Goal: Transaction & Acquisition: Subscribe to service/newsletter

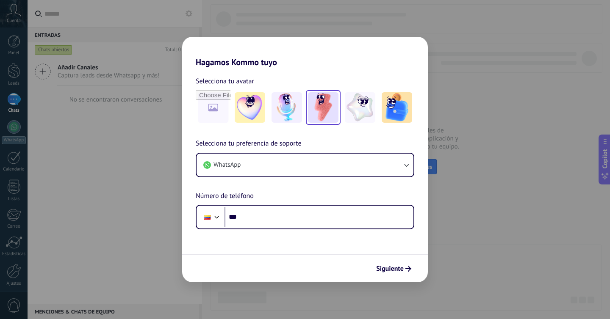
click at [321, 107] on img at bounding box center [323, 107] width 30 height 30
click at [396, 270] on span "Siguiente" at bounding box center [390, 269] width 28 height 6
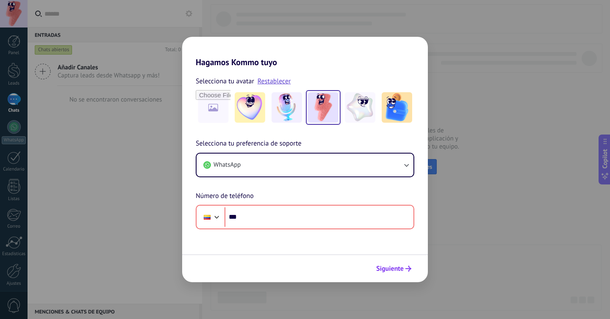
click at [398, 272] on span "Siguiente" at bounding box center [390, 269] width 28 height 6
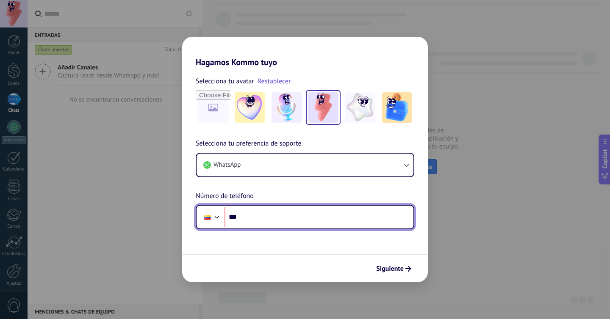
click at [279, 209] on input "***" at bounding box center [318, 216] width 189 height 19
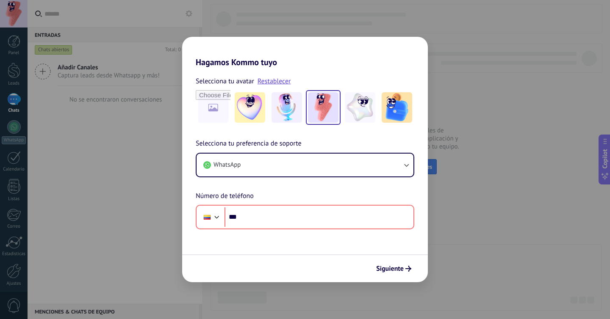
click at [252, 234] on form "Selecciona tu avatar Restablecer Selecciona tu preferencia de soporte WhatsApp …" at bounding box center [305, 174] width 246 height 215
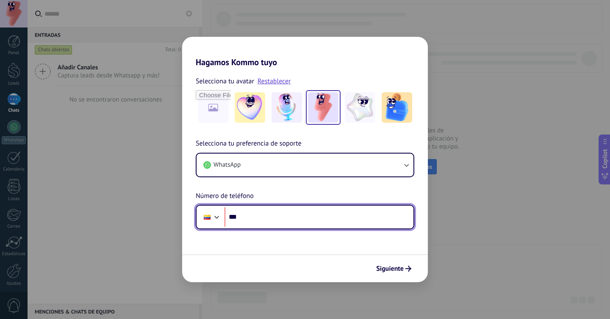
click at [266, 221] on input "***" at bounding box center [318, 216] width 189 height 19
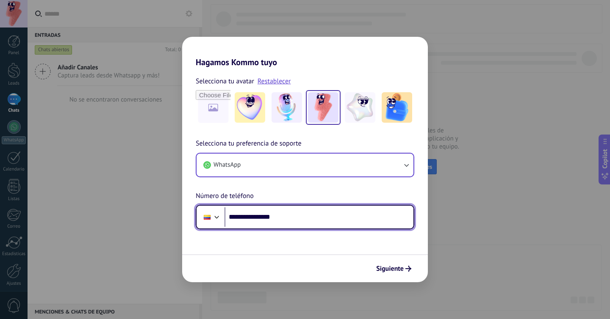
type input "**********"
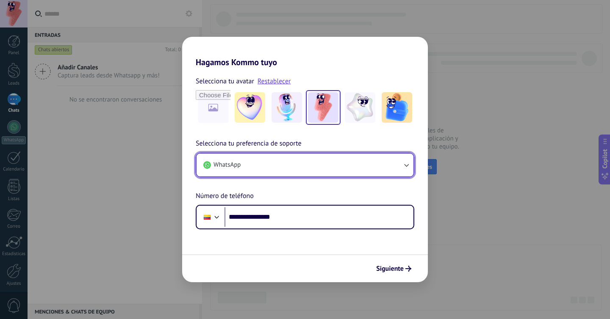
click at [385, 163] on button "WhatsApp" at bounding box center [304, 165] width 217 height 23
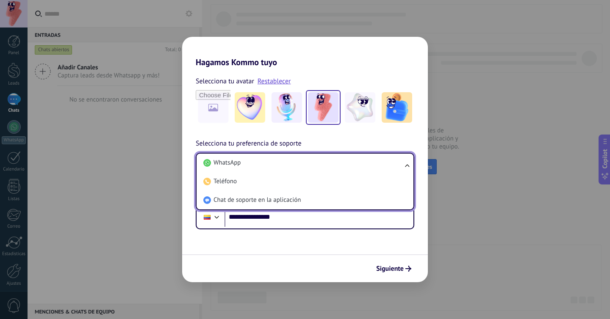
click at [385, 163] on li "WhatsApp" at bounding box center [303, 163] width 207 height 19
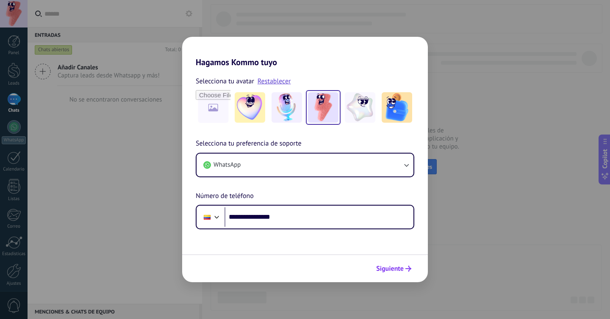
click at [388, 271] on span "Siguiente" at bounding box center [390, 269] width 28 height 6
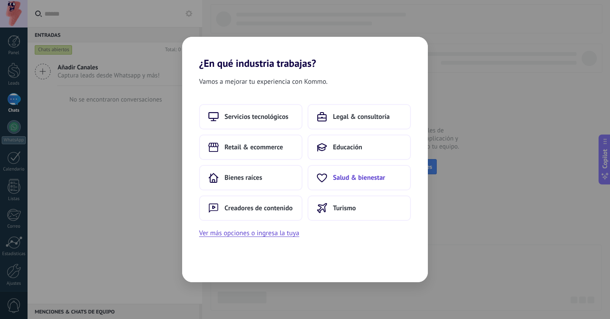
click at [346, 180] on span "Salud & bienestar" at bounding box center [359, 178] width 52 height 8
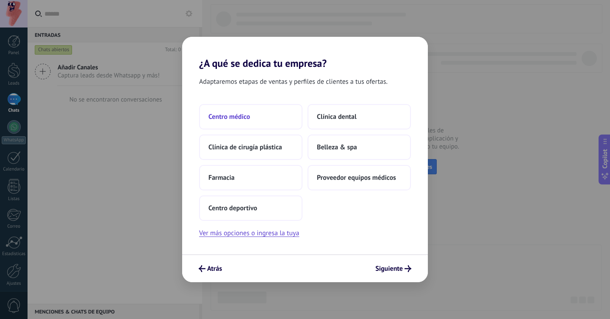
click at [248, 122] on button "Centro médico" at bounding box center [250, 116] width 103 height 25
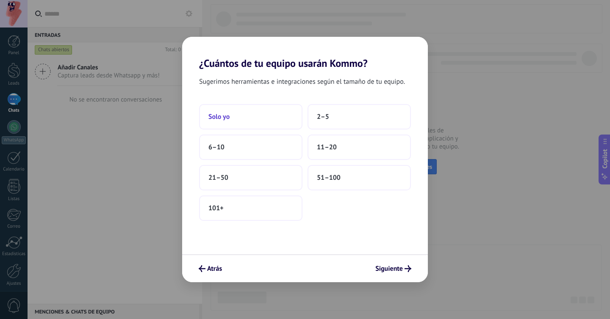
click at [266, 116] on button "Solo yo" at bounding box center [250, 116] width 103 height 25
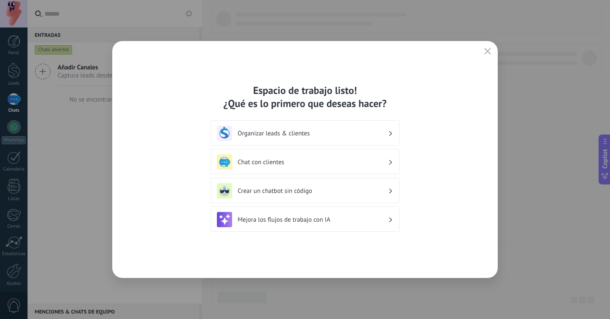
click at [339, 129] on div "Organizar leads & clientes" at bounding box center [305, 133] width 176 height 15
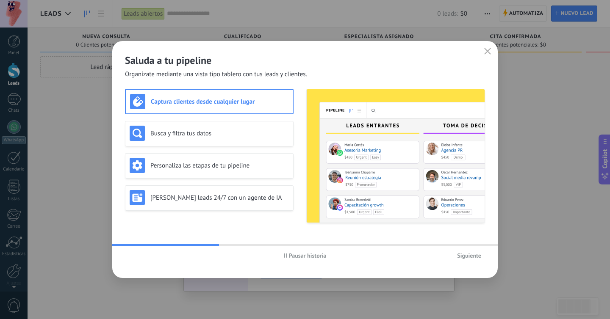
click at [464, 253] on span "Siguiente" at bounding box center [469, 256] width 24 height 6
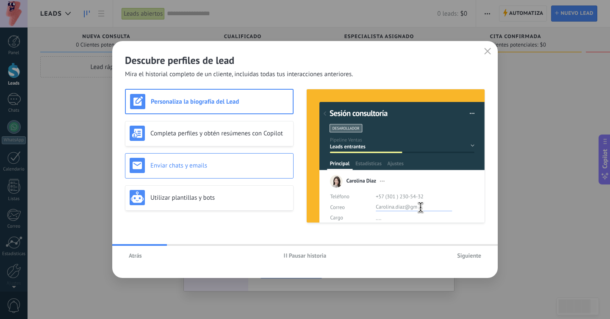
click at [256, 168] on h3 "Enviar chats y emails" at bounding box center [219, 166] width 138 height 8
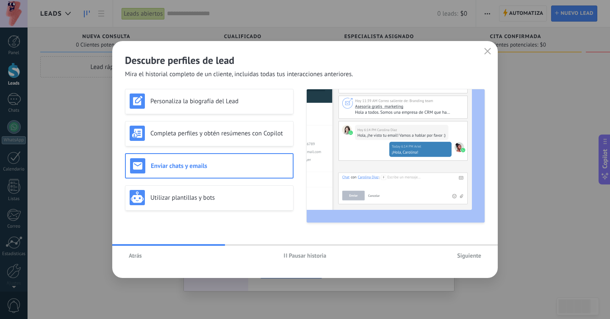
click at [472, 258] on span "Siguiente" at bounding box center [469, 256] width 24 height 6
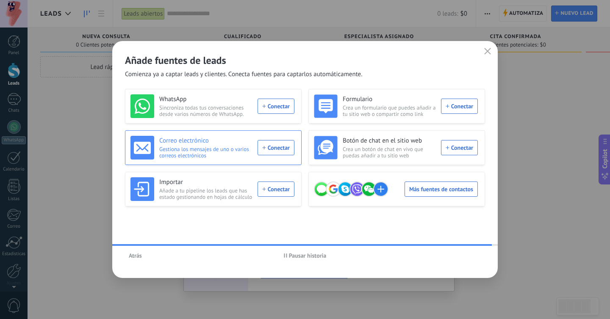
click at [275, 147] on div "Correo electrónico Gestiona los mensajes de uno o varios correos electrónicos C…" at bounding box center [212, 148] width 164 height 24
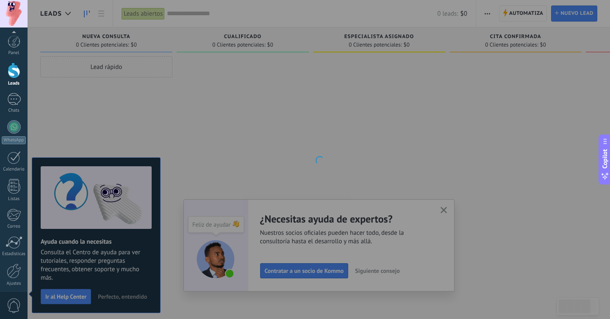
scroll to position [33, 0]
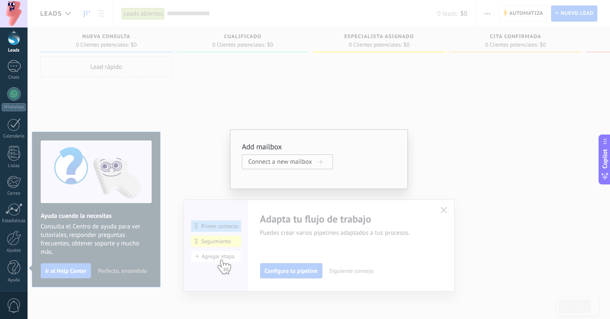
click at [279, 161] on span "Connect a new mailbox" at bounding box center [283, 162] width 70 height 8
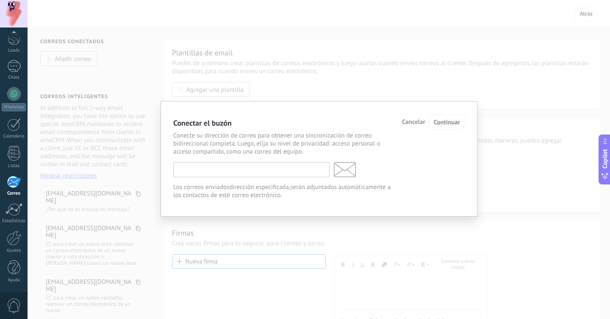
click at [255, 176] on input "text" at bounding box center [251, 169] width 156 height 15
click at [251, 173] on input "text" at bounding box center [251, 169] width 156 height 15
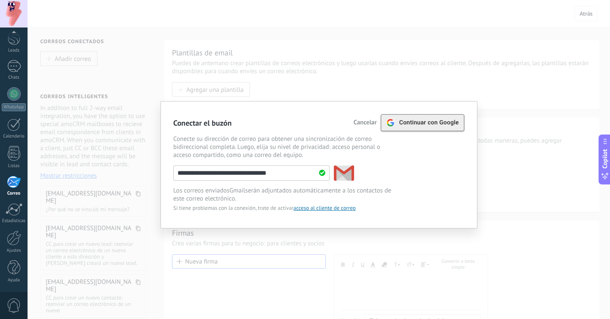
type input "**********"
click at [420, 125] on span "Continuar con Google" at bounding box center [429, 122] width 60 height 7
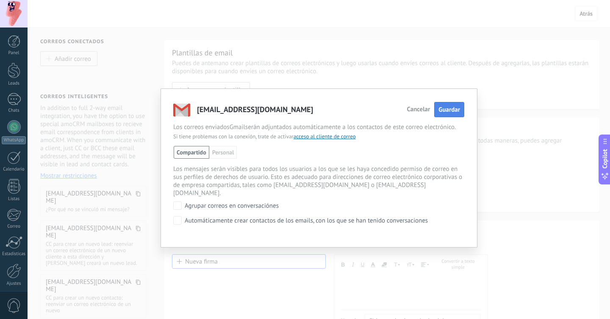
click at [456, 105] on button "Guardar" at bounding box center [449, 110] width 30 height 16
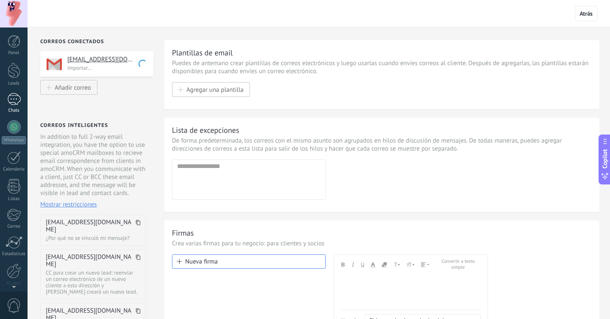
click at [10, 97] on div at bounding box center [14, 99] width 14 height 12
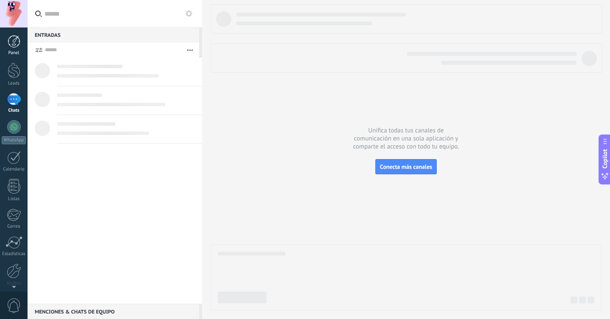
click at [15, 48] on link "Panel" at bounding box center [14, 45] width 28 height 21
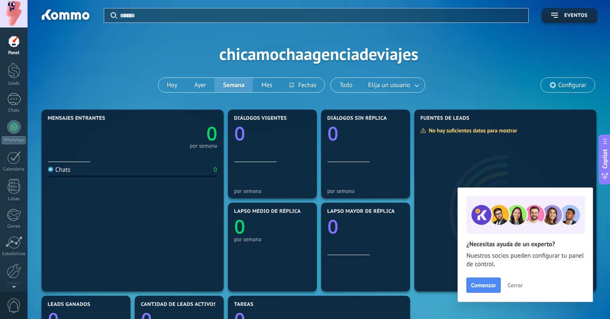
click at [516, 282] on span "Cerrar" at bounding box center [514, 285] width 15 height 6
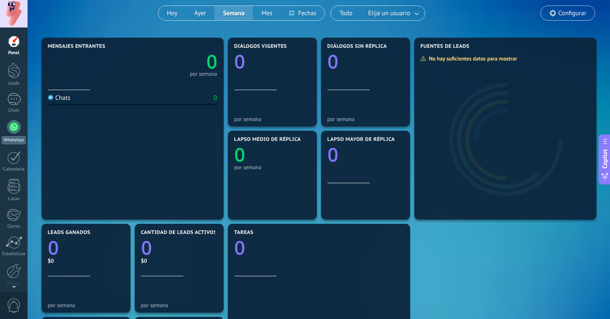
click at [15, 125] on div at bounding box center [14, 127] width 14 height 14
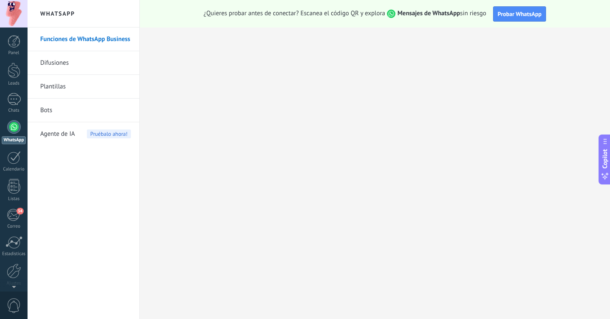
click at [85, 130] on div "Agente de IA Pruébalo ahora!" at bounding box center [85, 134] width 91 height 24
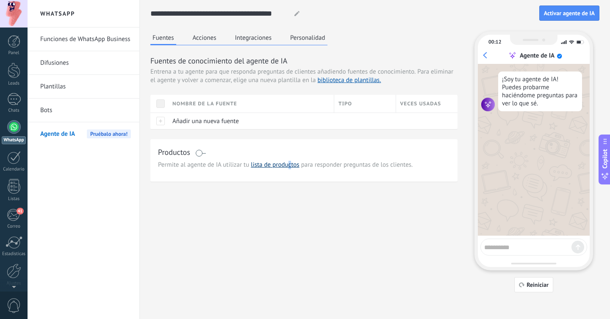
click at [289, 168] on link "lista de productos" at bounding box center [275, 165] width 48 height 8
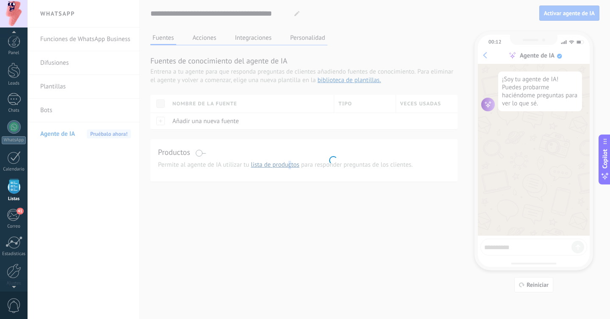
scroll to position [22, 0]
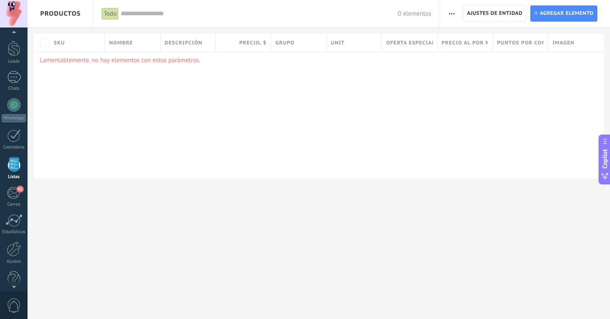
click at [453, 14] on use "button" at bounding box center [452, 13] width 6 height 1
click at [470, 35] on span "Importar" at bounding box center [468, 36] width 24 height 17
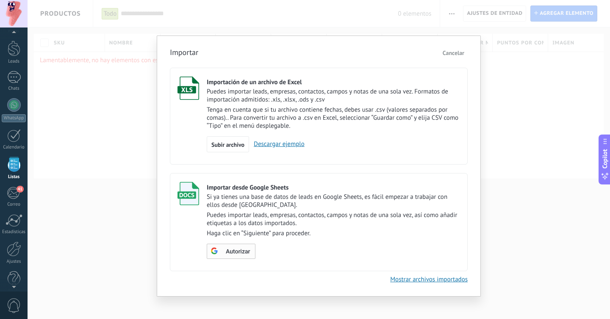
click at [241, 253] on span "Autorizar" at bounding box center [238, 252] width 24 height 6
click at [236, 254] on span "Escoger tabla" at bounding box center [236, 252] width 34 height 6
click at [244, 254] on span "Escoger tabla" at bounding box center [236, 252] width 34 height 6
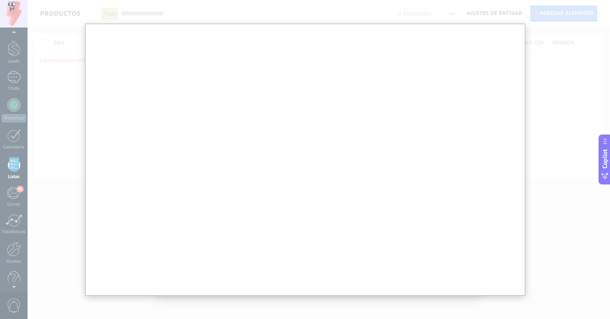
click at [298, 15] on div at bounding box center [305, 159] width 610 height 319
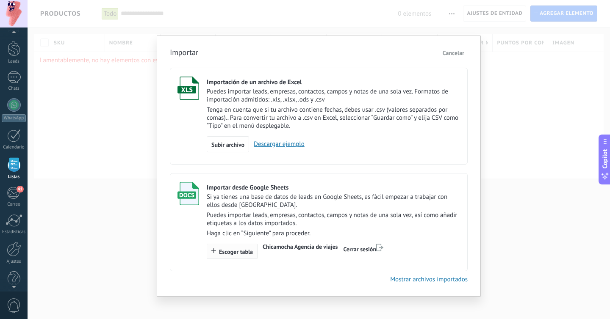
click at [237, 255] on span "Escoger tabla" at bounding box center [236, 252] width 34 height 6
click at [225, 140] on div "Subir archivo" at bounding box center [228, 144] width 42 height 16
click at [0, 0] on input "Importación de un archivo de Excel Puedes importar leads, empresas, contactos, …" at bounding box center [0, 0] width 0 height 0
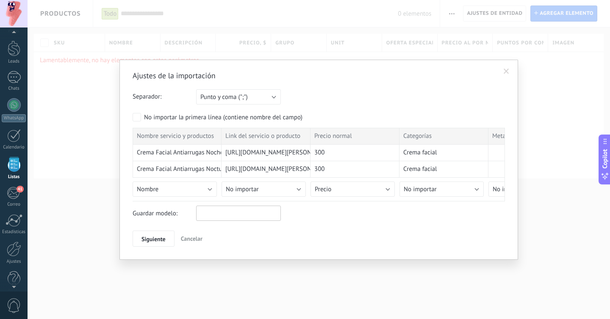
click at [217, 216] on input "text" at bounding box center [238, 213] width 85 height 15
type input "*********"
click at [156, 239] on span "Siguiente" at bounding box center [153, 239] width 24 height 6
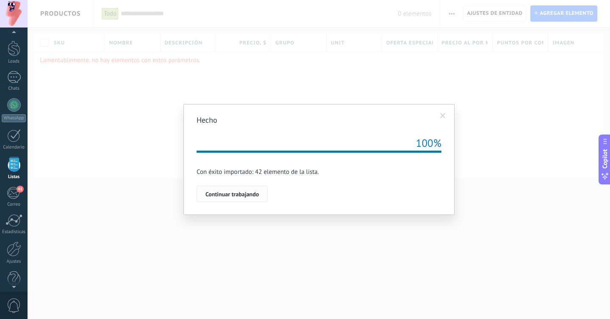
click at [240, 191] on span "Continuar trabajando" at bounding box center [231, 194] width 53 height 6
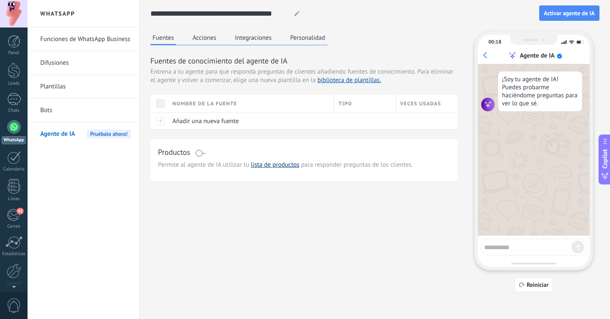
click at [281, 166] on link "lista de productos" at bounding box center [275, 165] width 48 height 8
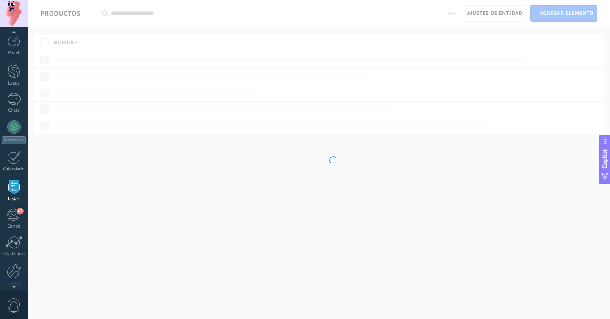
scroll to position [22, 0]
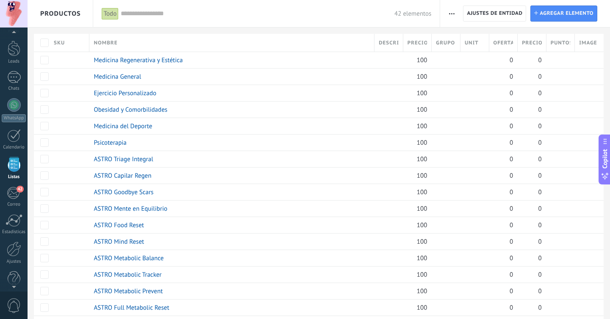
click at [452, 14] on span "button" at bounding box center [452, 14] width 6 height 16
click at [391, 43] on span "Descripción" at bounding box center [389, 43] width 20 height 8
click at [389, 41] on span "Descripción" at bounding box center [389, 43] width 20 height 8
click at [451, 44] on span "Grupo" at bounding box center [445, 43] width 19 height 8
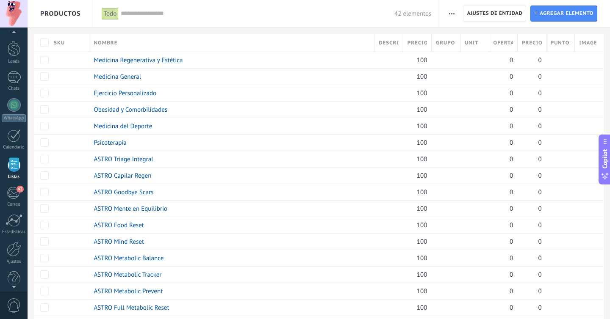
click at [473, 48] on div "Unit" at bounding box center [474, 43] width 28 height 18
click at [165, 61] on link "Medicina Regenerativa y Estética" at bounding box center [138, 60] width 89 height 8
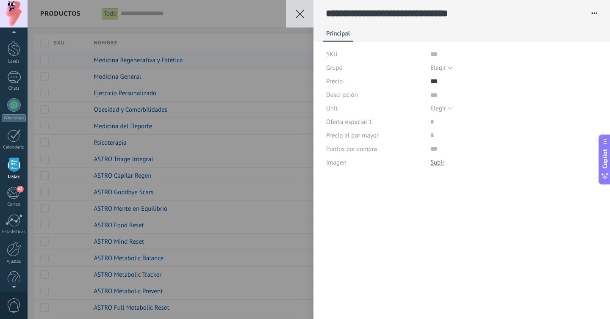
scroll to position [8, 0]
click at [259, 95] on div "**********" at bounding box center [319, 159] width 582 height 319
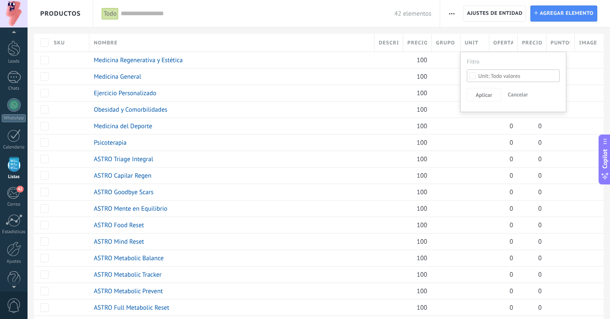
click at [449, 11] on div at bounding box center [305, 14] width 610 height 28
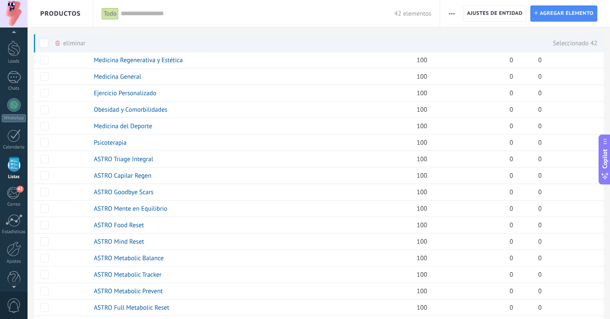
click at [63, 44] on div "eliminar màs" at bounding box center [69, 43] width 31 height 19
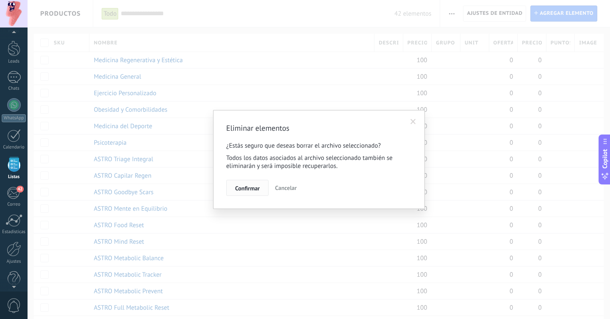
click at [252, 189] on span "Confirmar" at bounding box center [247, 188] width 25 height 6
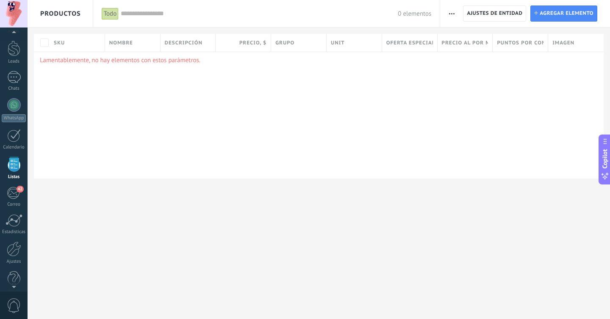
click at [456, 15] on button "button" at bounding box center [451, 14] width 12 height 16
click at [474, 38] on span "Importar" at bounding box center [468, 36] width 24 height 17
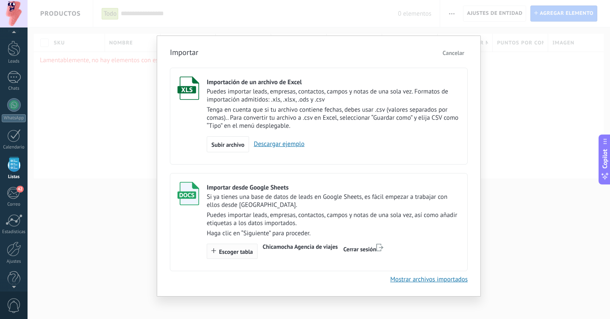
click at [242, 222] on p "Puedes importar leads, empresas, contactos, campos y notas de una sola vez, así…" at bounding box center [333, 219] width 253 height 16
click at [242, 254] on span "Escoger tabla" at bounding box center [236, 252] width 34 height 6
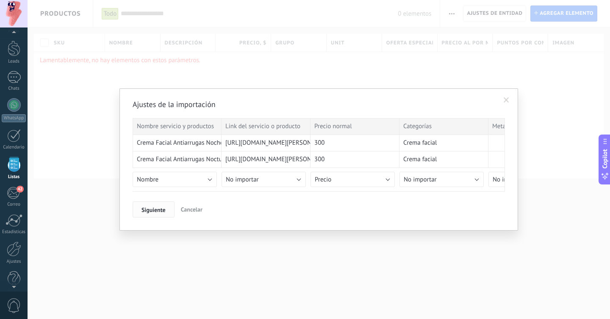
click at [152, 205] on button "Siguiente" at bounding box center [154, 210] width 42 height 16
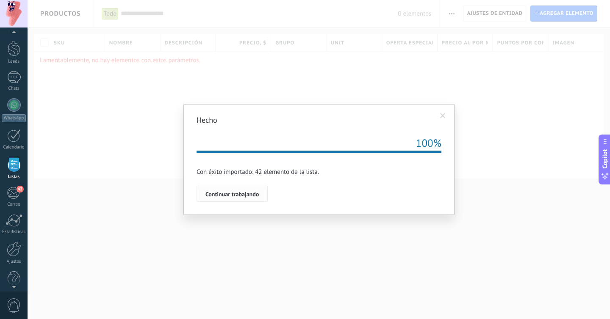
click at [245, 196] on span "Continuar trabajando" at bounding box center [231, 194] width 53 height 6
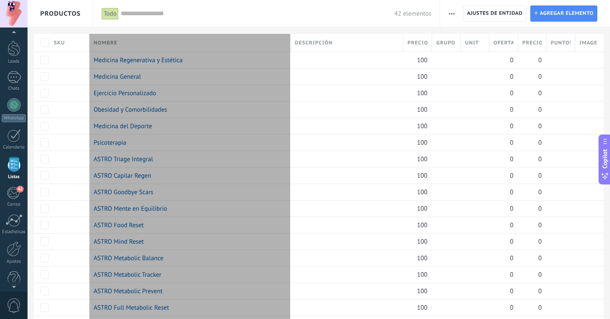
drag, startPoint x: 374, startPoint y: 40, endPoint x: 290, endPoint y: 36, distance: 83.9
click at [290, 36] on div at bounding box center [290, 44] width 9 height 16
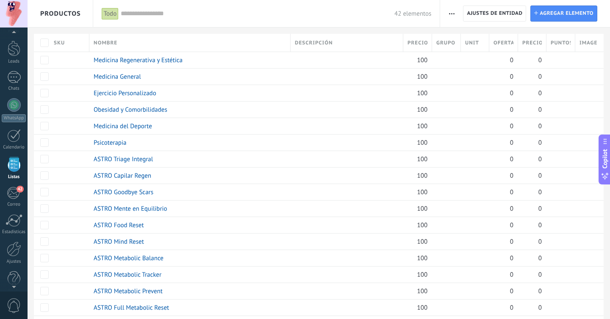
scroll to position [8, 0]
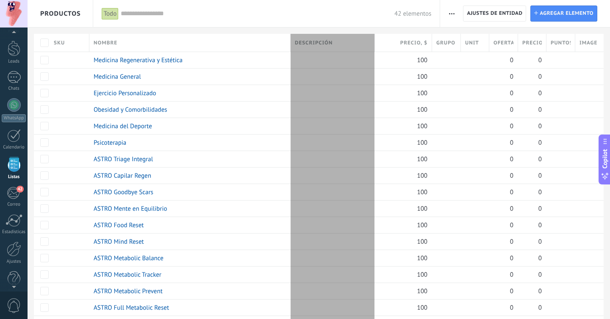
drag, startPoint x: 401, startPoint y: 39, endPoint x: 373, endPoint y: 41, distance: 28.5
click at [373, 41] on div "Descripción" at bounding box center [332, 43] width 84 height 18
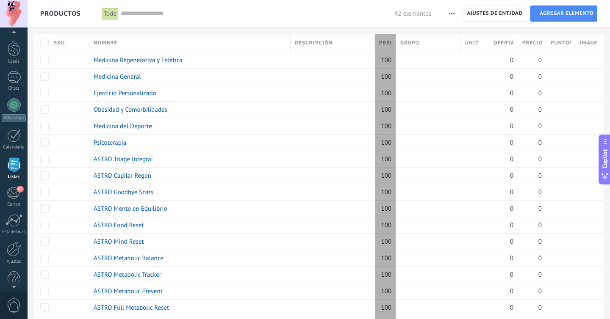
drag, startPoint x: 429, startPoint y: 41, endPoint x: 386, endPoint y: 41, distance: 42.8
click at [386, 41] on div "Precio , $" at bounding box center [385, 43] width 21 height 18
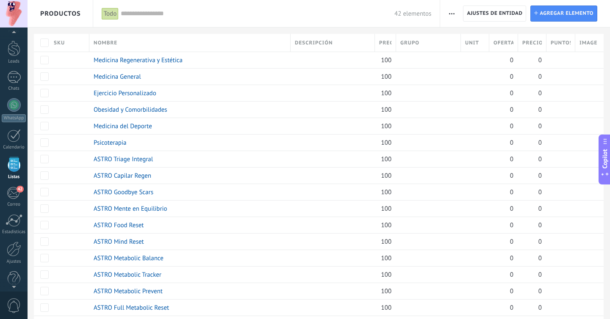
click at [424, 46] on div "Grupo" at bounding box center [428, 43] width 65 height 18
drag, startPoint x: 487, startPoint y: 40, endPoint x: 473, endPoint y: 48, distance: 16.0
click at [433, 49] on div "Unit" at bounding box center [457, 43] width 64 height 18
drag, startPoint x: 516, startPoint y: 39, endPoint x: 510, endPoint y: 42, distance: 6.5
click at [495, 42] on div "Oferta especial 1 , $" at bounding box center [482, 43] width 72 height 18
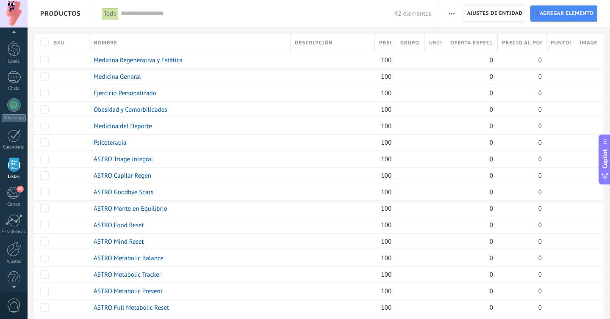
click at [450, 12] on span "button" at bounding box center [452, 14] width 6 height 16
click at [320, 18] on div "42 elementos" at bounding box center [276, 13] width 310 height 27
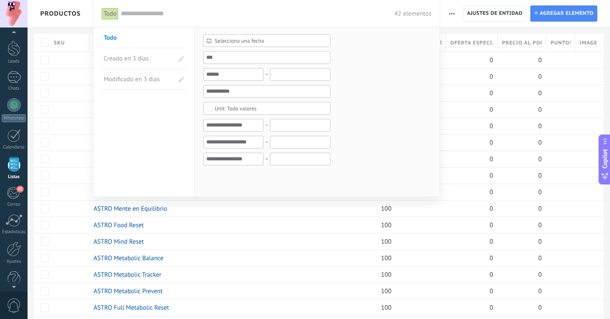
click at [502, 15] on div at bounding box center [305, 159] width 610 height 319
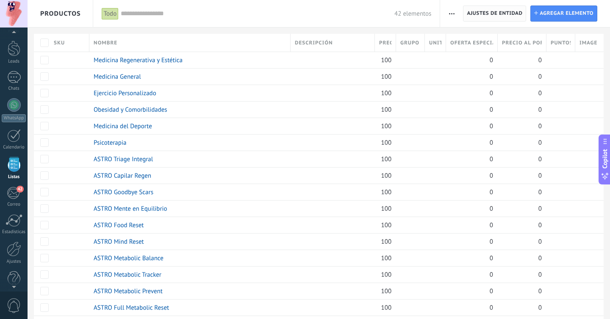
click at [513, 14] on span "Ajustes de entidad" at bounding box center [494, 13] width 55 height 15
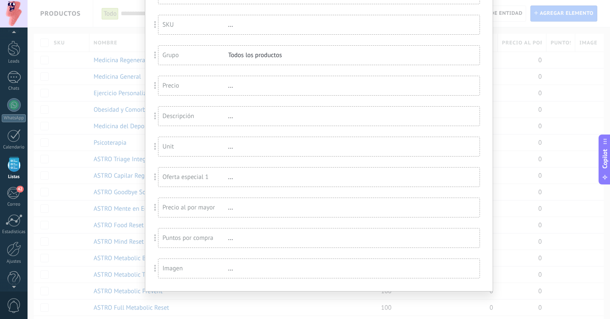
scroll to position [0, 0]
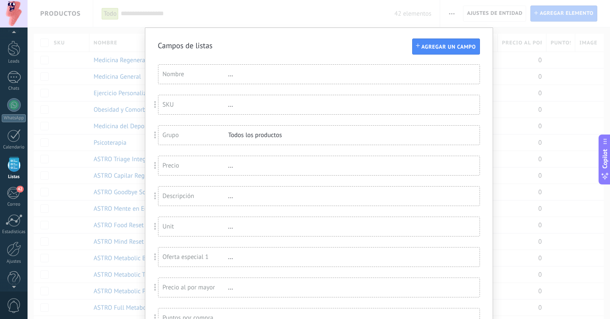
click at [411, 17] on div "Campos de listas Agregar un campo Usted ha alcanzado la cantidad máxima de los …" at bounding box center [319, 159] width 582 height 319
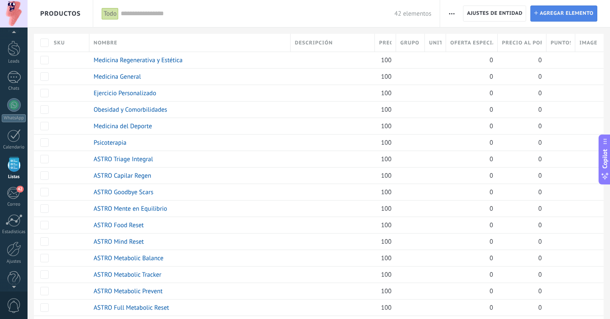
click at [574, 14] on span "Agregar elemento" at bounding box center [566, 13] width 54 height 15
type textarea "***"
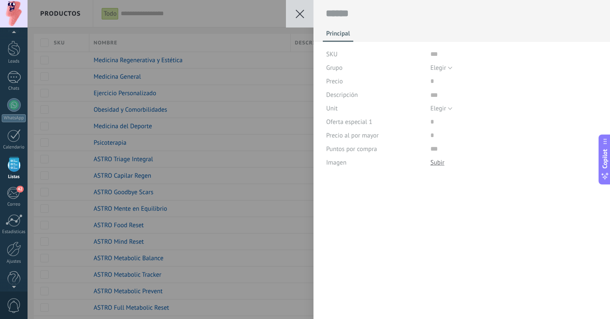
scroll to position [8, 0]
click at [258, 31] on div "Guardar Cancelar Principal SKU Grupo Elegir Todos los productos Elegir Precio D…" at bounding box center [319, 159] width 582 height 319
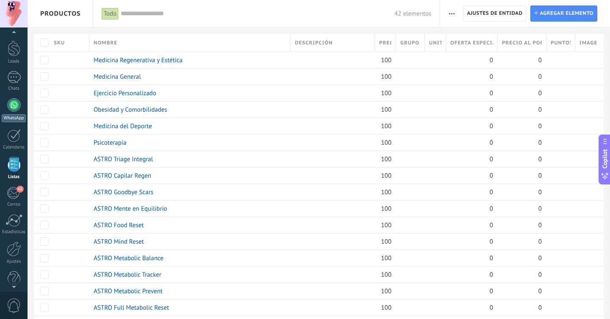
click at [8, 109] on div at bounding box center [14, 105] width 14 height 14
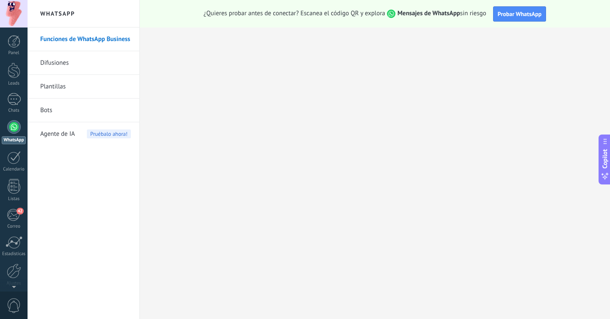
click at [61, 136] on span "Agente de IA" at bounding box center [57, 134] width 35 height 24
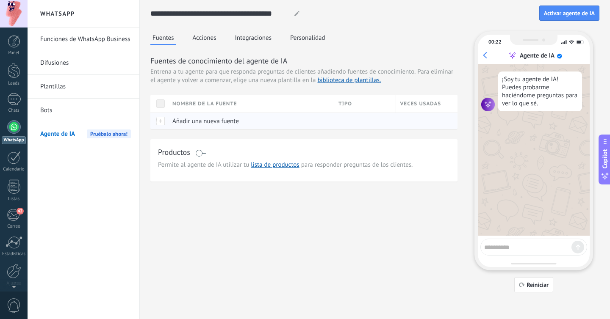
click at [159, 123] on div at bounding box center [159, 121] width 18 height 17
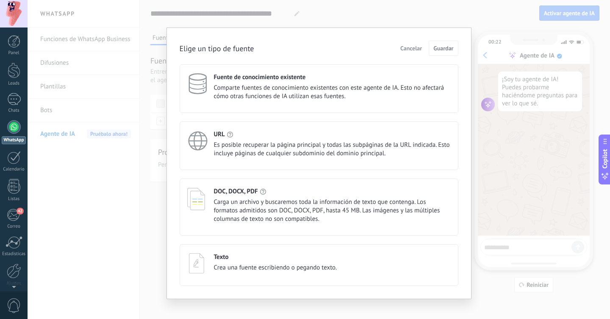
click at [281, 89] on span "Comparte fuentes de conocimiento existentes con este agente de IA. Esto no afec…" at bounding box center [332, 92] width 237 height 17
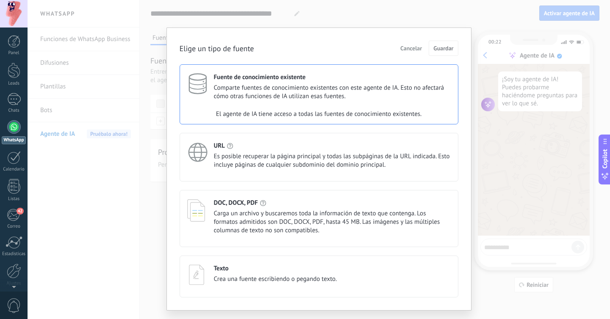
click at [294, 88] on span "Comparte fuentes de conocimiento existentes con este agente de IA. Esto no afec…" at bounding box center [332, 92] width 237 height 17
click at [246, 152] on span "Es posible recuperar la página principal y todas las subpáginas de la URL indic…" at bounding box center [332, 160] width 237 height 17
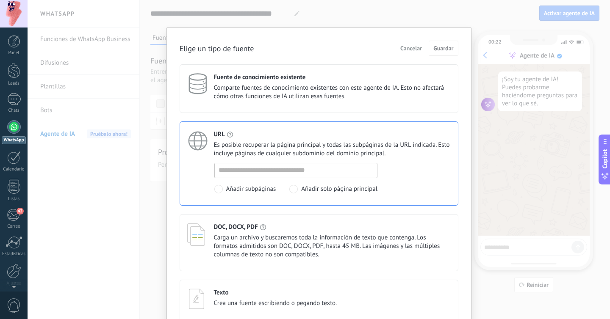
click at [272, 232] on div "DOC, DOCX, PDF Carga un archivo y buscaremos toda la información de texto que c…" at bounding box center [332, 241] width 237 height 36
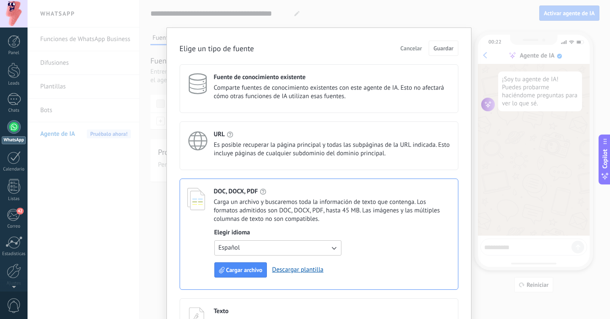
click at [294, 149] on span "Es posible recuperar la página principal y todas las subpáginas de la URL indic…" at bounding box center [332, 149] width 237 height 17
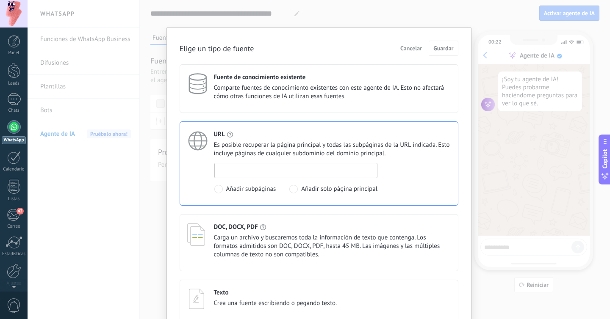
click at [262, 173] on input at bounding box center [296, 170] width 163 height 14
click at [239, 174] on input at bounding box center [296, 170] width 163 height 14
paste input "**********"
type input "**********"
click at [446, 46] on span "Guardar" at bounding box center [443, 48] width 20 height 6
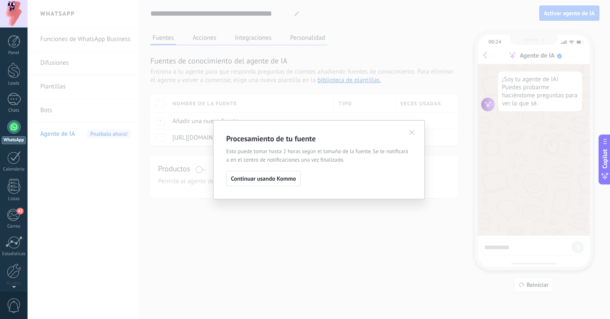
click at [274, 181] on span "Continuar usando Kommo" at bounding box center [263, 179] width 65 height 6
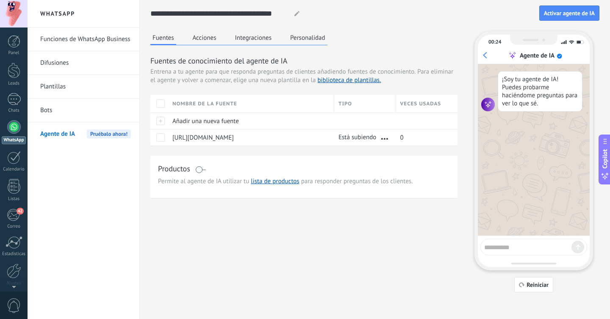
click at [210, 37] on button "Acciones" at bounding box center [205, 37] width 28 height 13
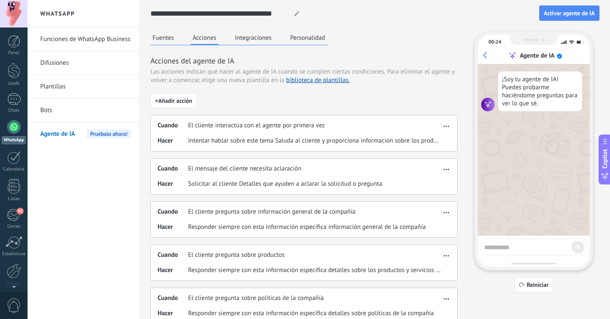
click at [171, 38] on button "Fuentes" at bounding box center [163, 37] width 26 height 13
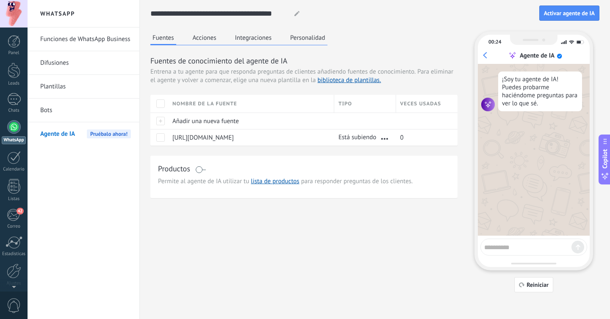
click at [262, 39] on button "Integraciones" at bounding box center [253, 37] width 41 height 13
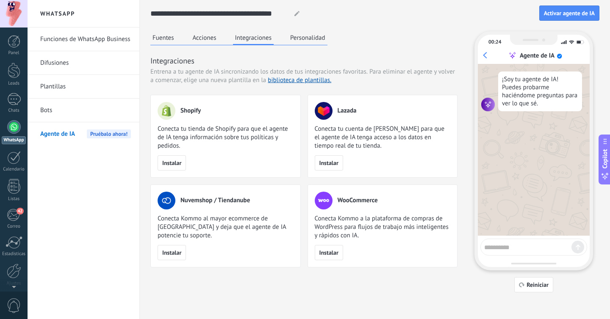
click at [307, 41] on button "Personalidad" at bounding box center [307, 37] width 39 height 13
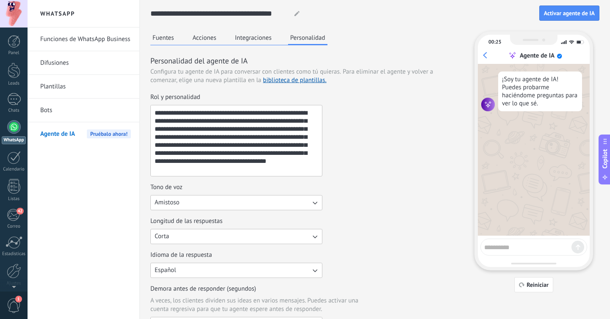
click at [219, 138] on textarea "**********" at bounding box center [235, 140] width 169 height 71
paste textarea "**********"
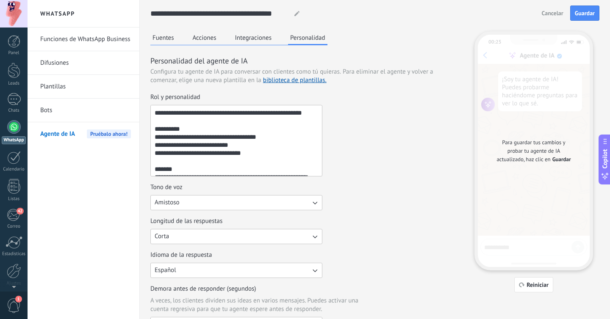
drag, startPoint x: 188, startPoint y: 127, endPoint x: 152, endPoint y: 128, distance: 35.6
click at [152, 128] on textarea "**********" at bounding box center [235, 140] width 169 height 71
click at [155, 129] on textarea "**********" at bounding box center [235, 140] width 169 height 71
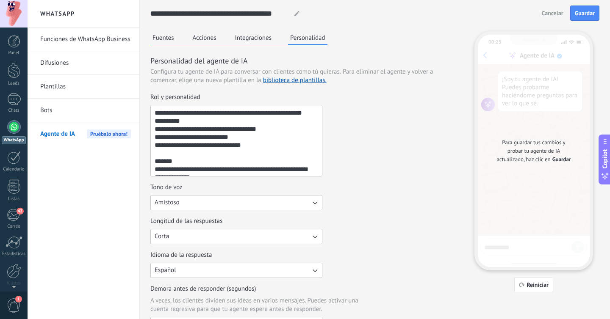
drag, startPoint x: 153, startPoint y: 160, endPoint x: 170, endPoint y: 165, distance: 17.3
click at [153, 160] on textarea "**********" at bounding box center [235, 140] width 169 height 71
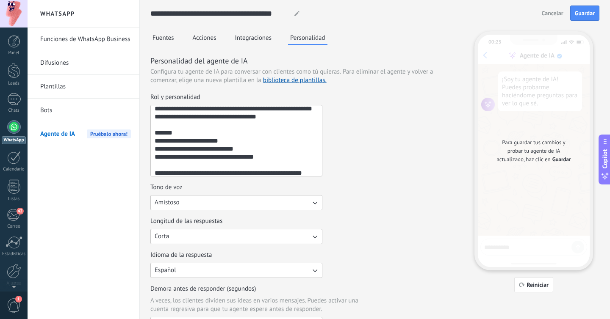
scroll to position [111, 0]
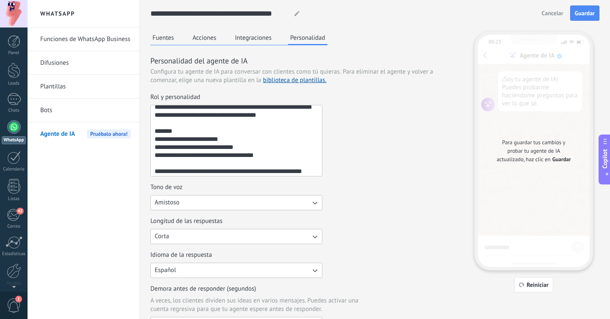
drag, startPoint x: 155, startPoint y: 147, endPoint x: 186, endPoint y: 149, distance: 31.0
click at [155, 147] on textarea "**********" at bounding box center [235, 140] width 169 height 71
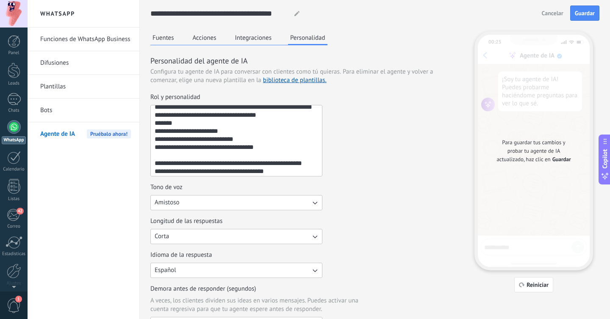
scroll to position [129, 0]
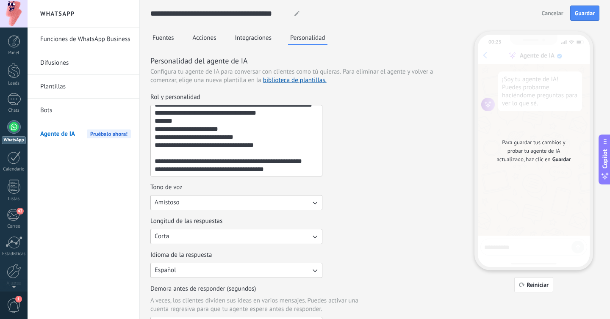
click at [156, 159] on textarea "**********" at bounding box center [235, 140] width 169 height 71
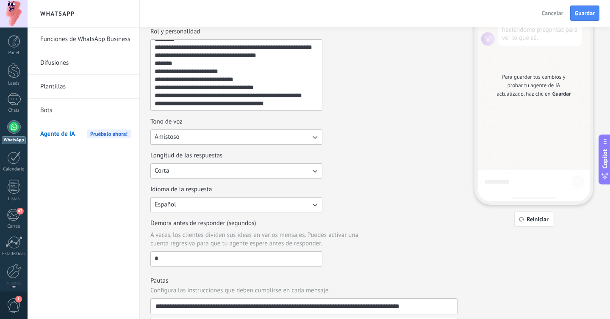
scroll to position [74, 0]
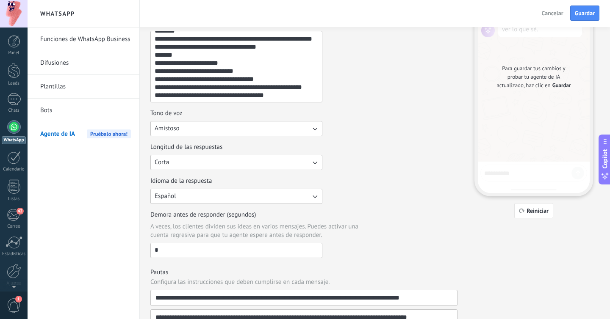
drag, startPoint x: 260, startPoint y: 97, endPoint x: 144, endPoint y: 91, distance: 115.8
click at [144, 91] on div "**********" at bounding box center [375, 218] width 470 height 584
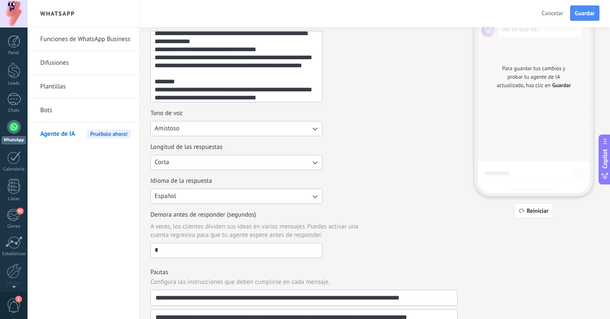
scroll to position [48, 0]
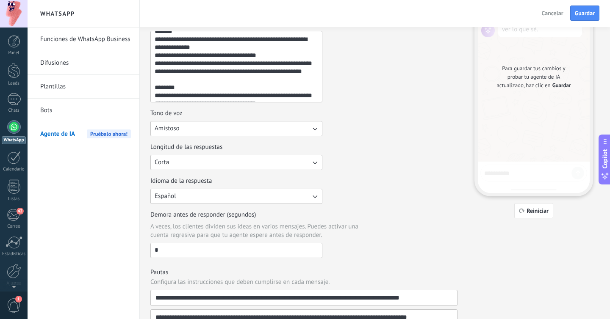
click at [154, 96] on textarea "**********" at bounding box center [235, 66] width 169 height 71
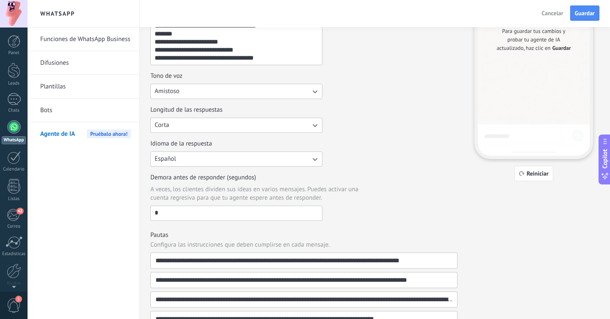
scroll to position [117, 0]
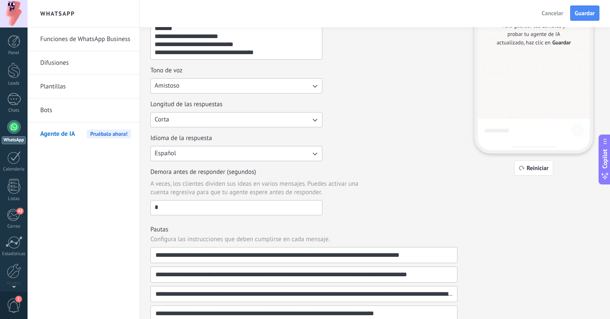
drag, startPoint x: 155, startPoint y: 68, endPoint x: 278, endPoint y: 60, distance: 123.5
click at [278, 60] on div "**********" at bounding box center [303, 95] width 307 height 239
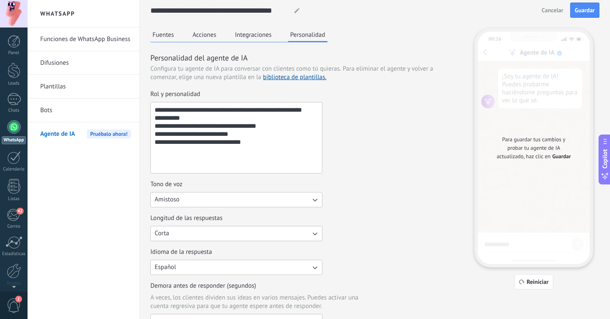
scroll to position [0, 0]
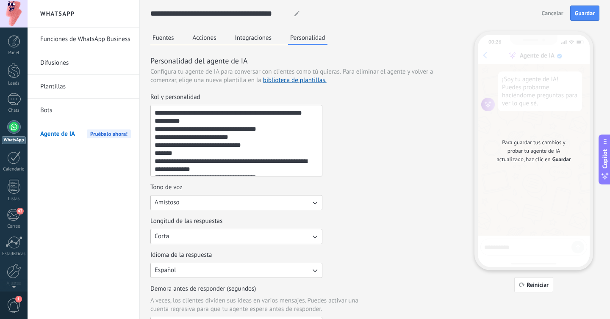
type textarea "**********"
click at [349, 138] on div "**********" at bounding box center [303, 134] width 307 height 83
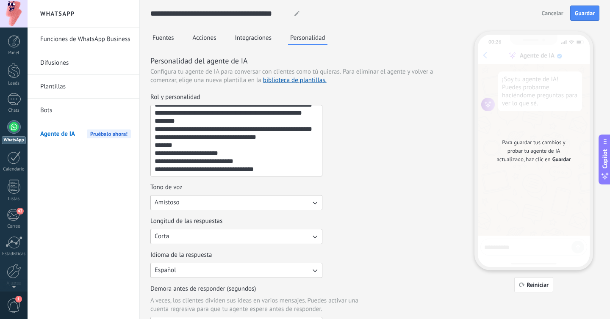
scroll to position [88, 0]
click at [348, 158] on div "**********" at bounding box center [303, 134] width 307 height 83
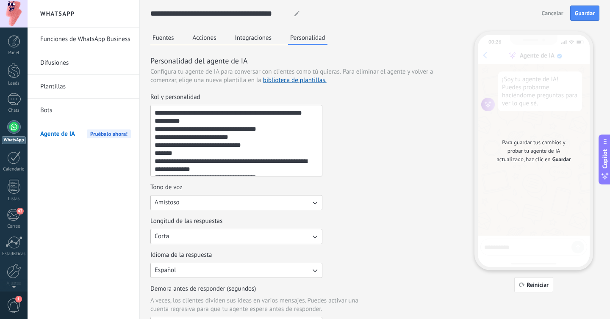
click at [391, 147] on div "**********" at bounding box center [303, 134] width 307 height 83
click at [579, 15] on span "Guardar" at bounding box center [585, 13] width 20 height 6
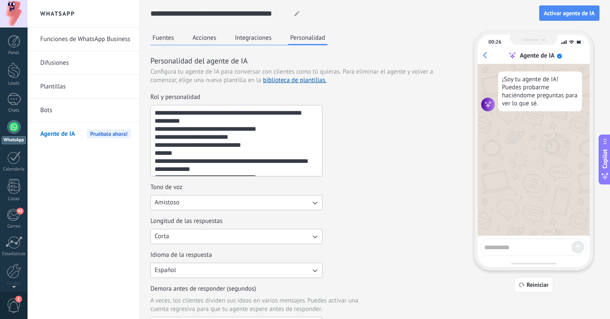
click at [515, 244] on textarea at bounding box center [527, 246] width 87 height 11
type textarea "****"
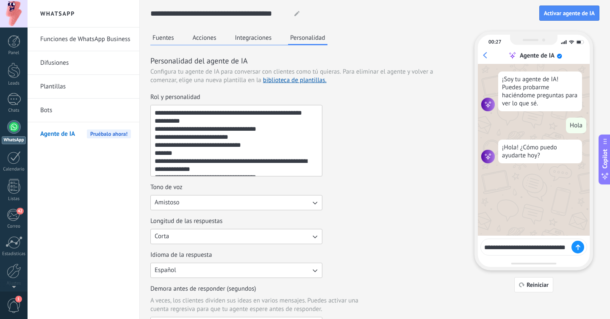
type textarea "**********"
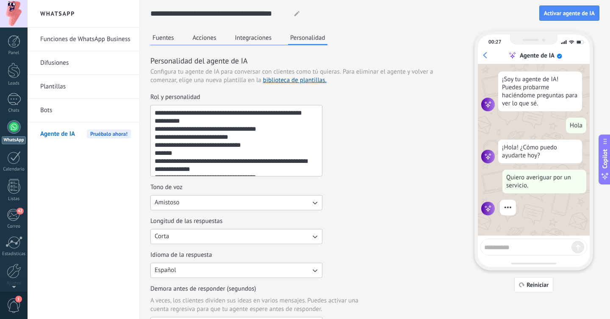
scroll to position [1, 0]
click at [504, 248] on textarea at bounding box center [527, 246] width 87 height 11
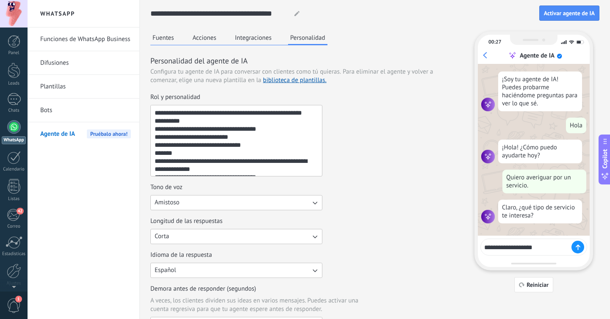
type textarea "**********"
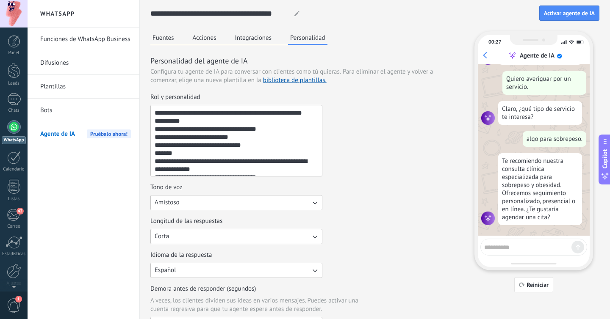
scroll to position [103, 0]
click at [507, 245] on textarea at bounding box center [527, 246] width 87 height 11
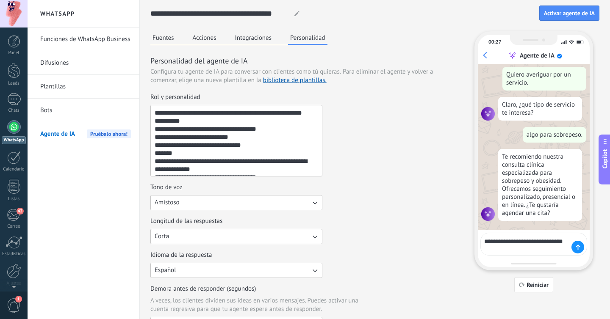
scroll to position [109, 0]
type textarea "**********"
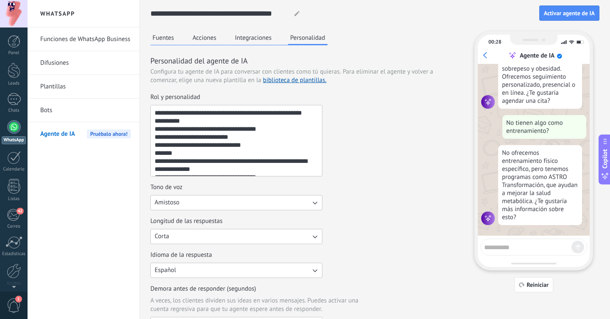
scroll to position [222, 0]
click at [500, 248] on textarea at bounding box center [527, 246] width 87 height 11
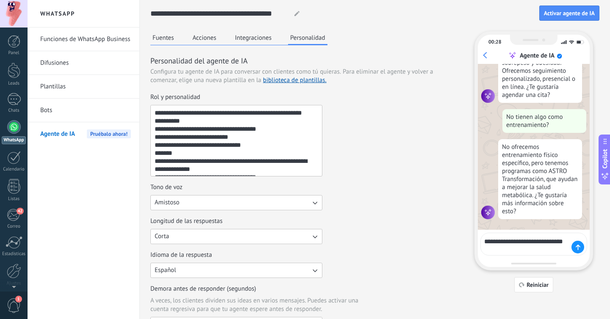
scroll to position [228, 0]
type textarea "**********"
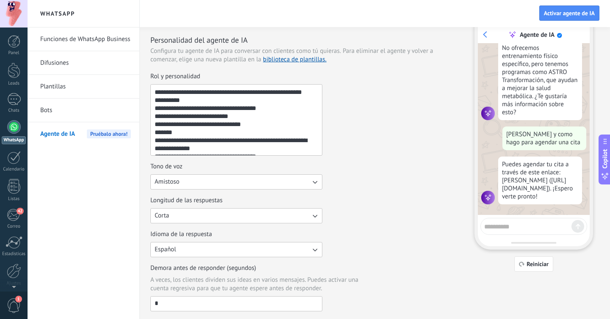
scroll to position [22, 0]
click at [514, 169] on div "Puedes agendar tu cita a través de este enlace: [PERSON_NAME] ([URL][DOMAIN_NAM…" at bounding box center [540, 180] width 84 height 48
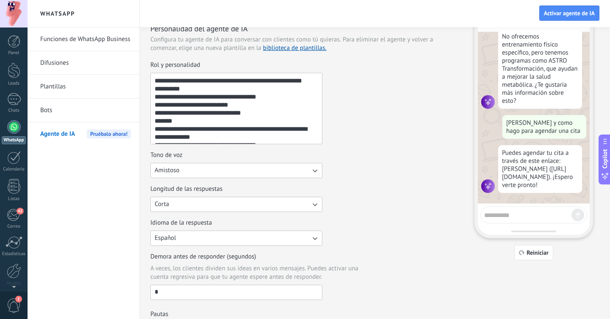
scroll to position [0, 0]
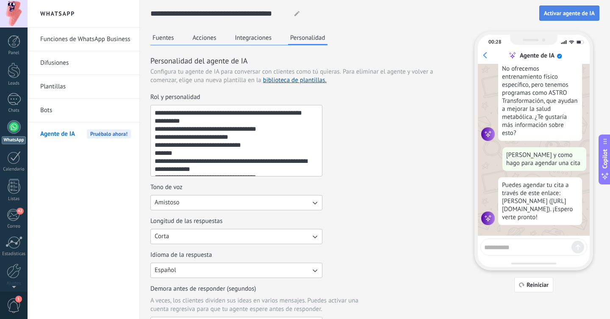
click at [562, 16] on span "Activar agente de IA" at bounding box center [569, 13] width 51 height 6
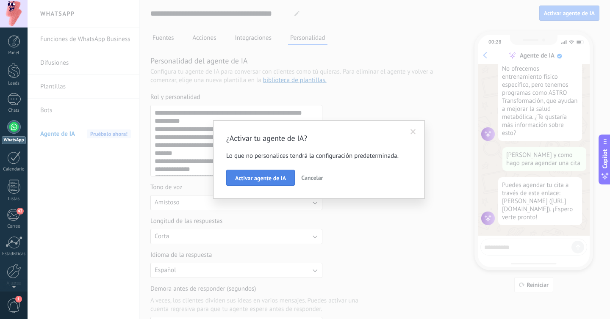
click at [247, 178] on span "Activar agente de IA" at bounding box center [260, 178] width 51 height 6
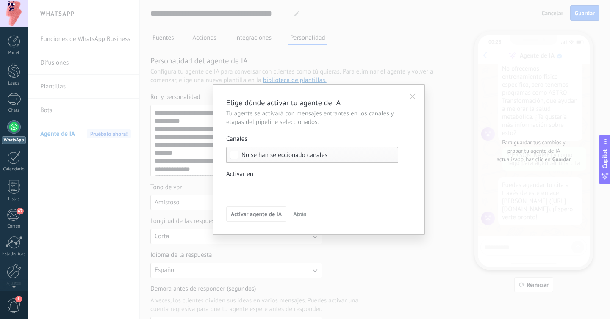
click at [239, 155] on div "No se han seleccionado canales" at bounding box center [312, 155] width 172 height 17
click at [276, 155] on div "Seleccionar todo" at bounding box center [263, 155] width 45 height 8
click at [292, 153] on label "Seleccionar todo" at bounding box center [312, 154] width 171 height 15
click at [0, 0] on div "Leads Entrantes Nueva consulta Cualificado Especialista asignado Cita confirmad…" at bounding box center [0, 0] width 0 height 0
click at [278, 174] on div at bounding box center [319, 159] width 582 height 319
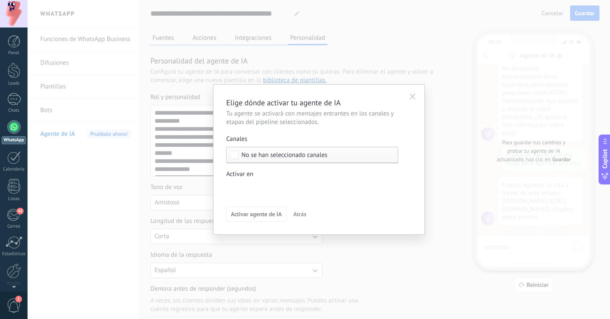
click at [267, 154] on span "No se han seleccionado canales" at bounding box center [284, 155] width 86 height 6
click at [296, 155] on label "Seleccionar todo" at bounding box center [312, 154] width 171 height 15
click at [416, 95] on button "button" at bounding box center [412, 95] width 15 height 13
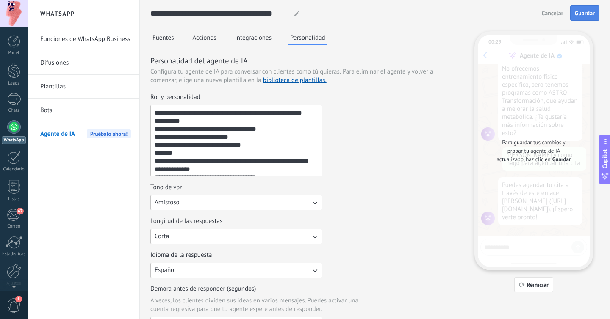
click at [588, 13] on span "Guardar" at bounding box center [585, 13] width 20 height 6
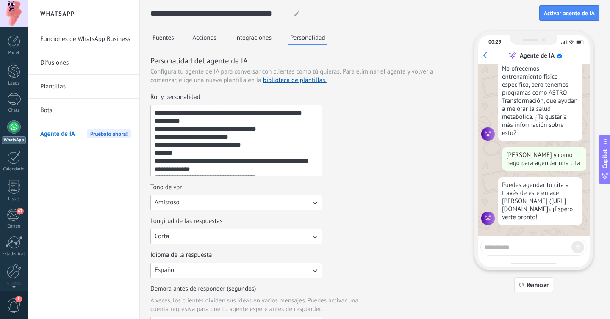
click at [253, 29] on div "**********" at bounding box center [374, 287] width 449 height 574
click at [252, 37] on button "Integraciones" at bounding box center [253, 37] width 41 height 13
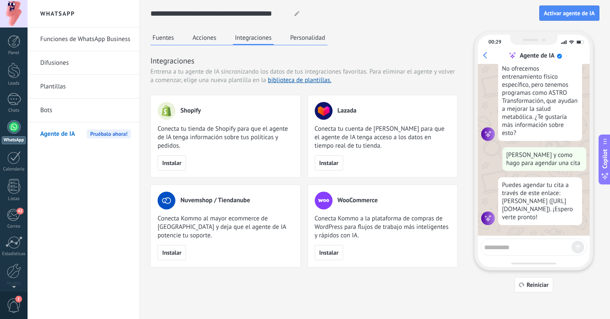
click at [196, 38] on button "Acciones" at bounding box center [205, 37] width 28 height 13
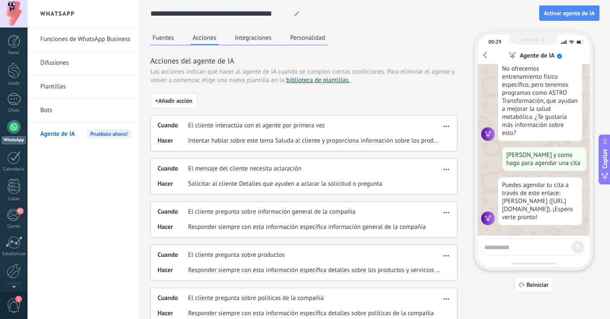
click at [161, 38] on button "Fuentes" at bounding box center [163, 37] width 26 height 13
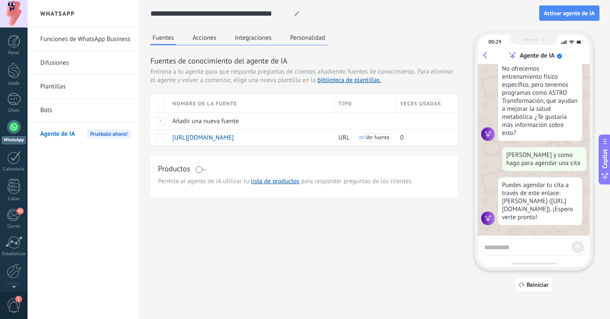
click at [74, 108] on link "Bots" at bounding box center [85, 111] width 91 height 24
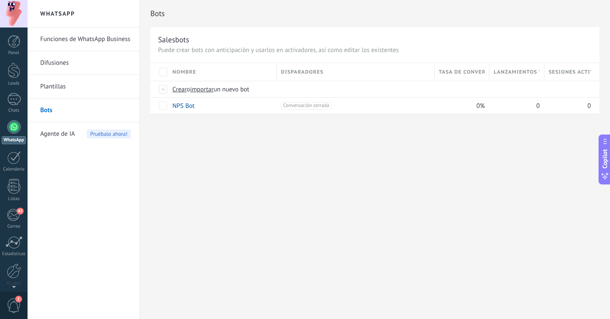
click at [12, 128] on div at bounding box center [14, 127] width 14 height 14
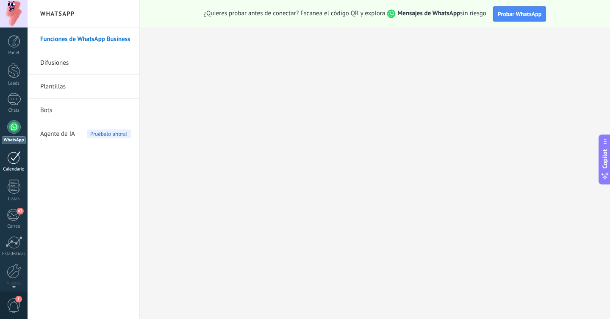
click at [15, 165] on link "Calendario" at bounding box center [14, 161] width 28 height 21
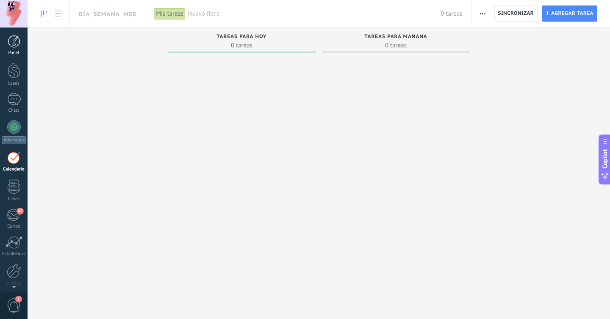
click at [9, 45] on div at bounding box center [14, 41] width 13 height 13
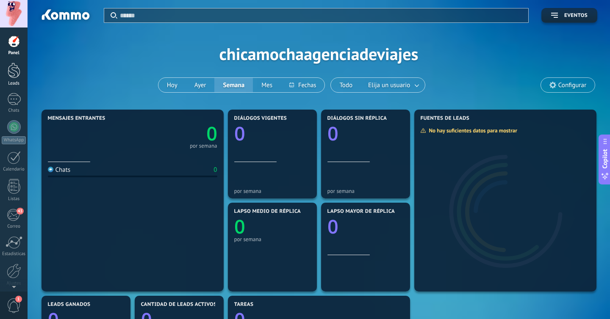
click at [13, 75] on div at bounding box center [14, 71] width 13 height 16
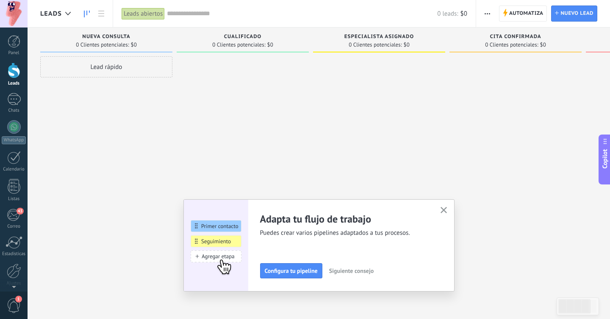
click at [443, 209] on icon "button" at bounding box center [443, 210] width 6 height 6
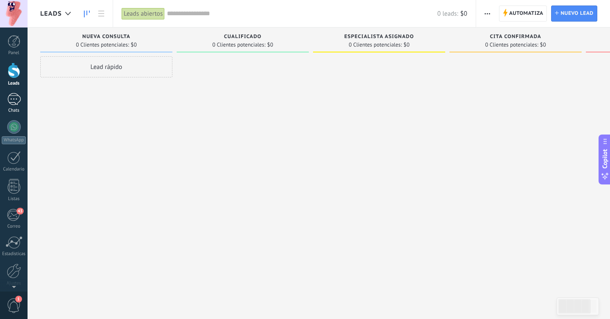
click at [14, 103] on div at bounding box center [14, 99] width 14 height 12
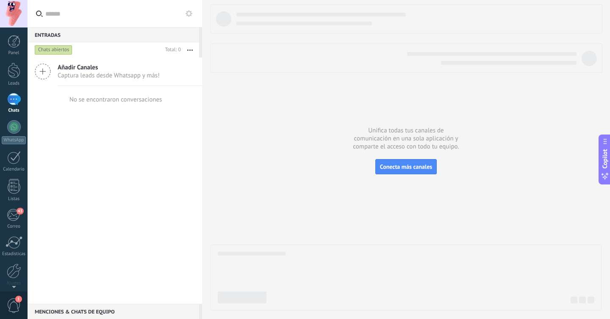
click at [47, 71] on icon at bounding box center [43, 72] width 16 height 16
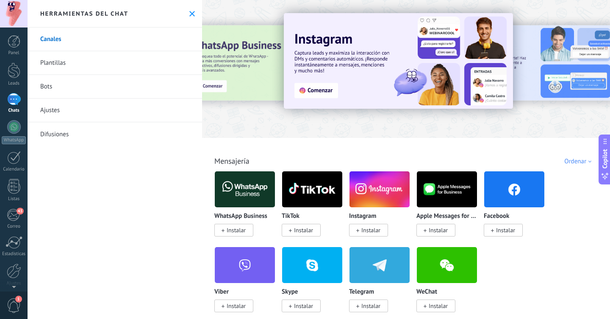
click at [239, 232] on span "Instalar" at bounding box center [236, 231] width 19 height 8
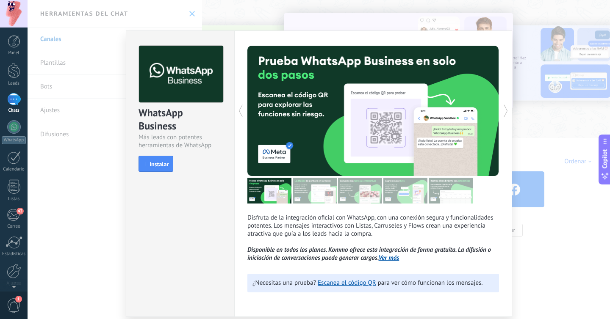
click at [421, 19] on div "WhatsApp Business Más leads con potentes herramientas de WhatsApp install Insta…" at bounding box center [319, 159] width 582 height 319
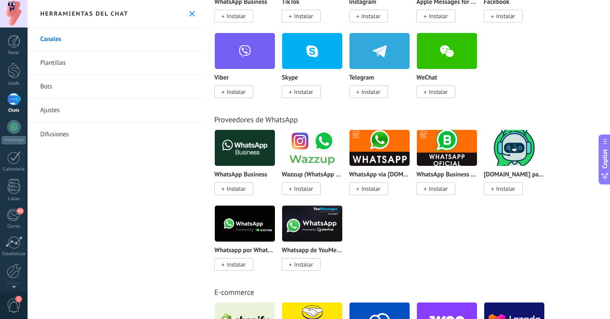
scroll to position [257, 0]
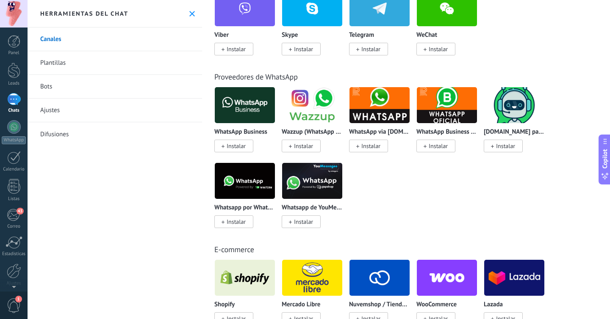
click at [243, 102] on img at bounding box center [245, 105] width 60 height 41
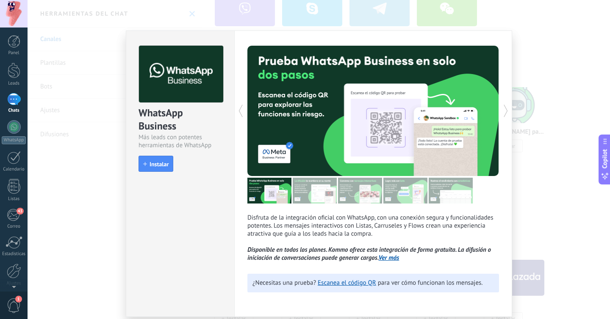
click at [578, 39] on div "WhatsApp Business Más leads con potentes herramientas de WhatsApp install Insta…" at bounding box center [319, 159] width 582 height 319
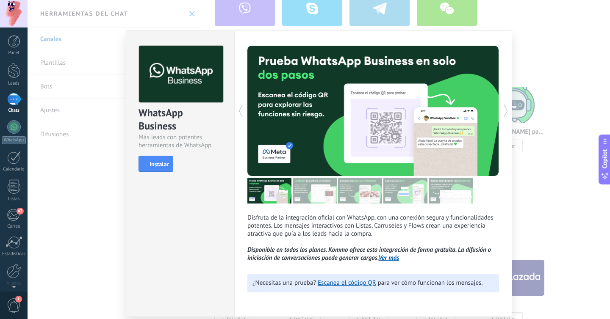
click at [504, 32] on div "Disfruta de la integración oficial con WhatsApp, con una conexión segura y func…" at bounding box center [373, 173] width 278 height 287
click at [155, 163] on span "Instalar" at bounding box center [158, 164] width 19 height 6
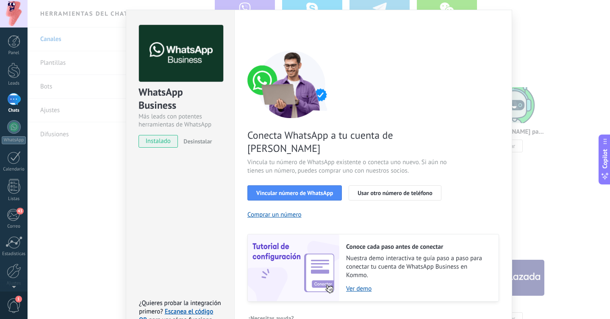
scroll to position [32, 0]
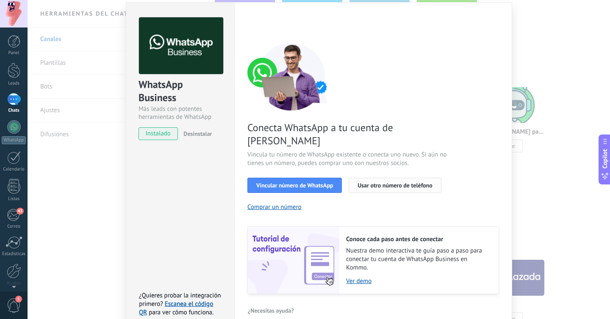
click at [377, 183] on span "Usar otro número de teléfono" at bounding box center [394, 186] width 75 height 6
click at [320, 183] on span "Vincular número de WhatsApp" at bounding box center [294, 186] width 77 height 6
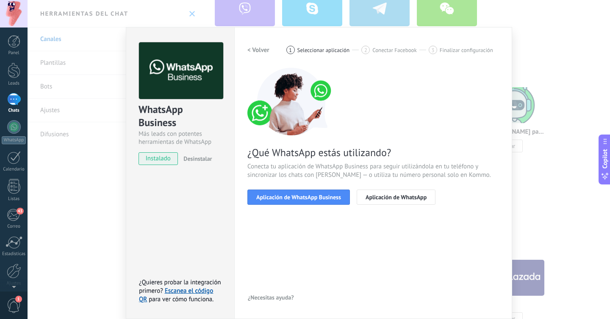
scroll to position [7, 0]
click at [320, 198] on span "Aplicación de WhatsApp Business" at bounding box center [298, 197] width 85 height 6
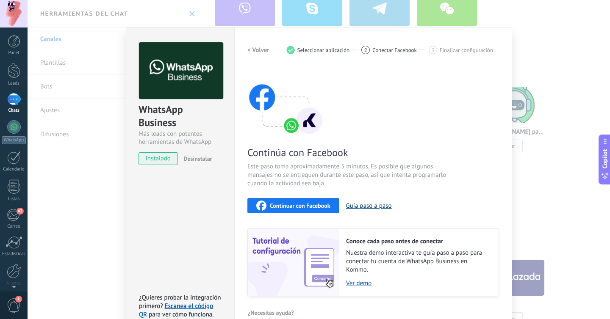
scroll to position [22, 0]
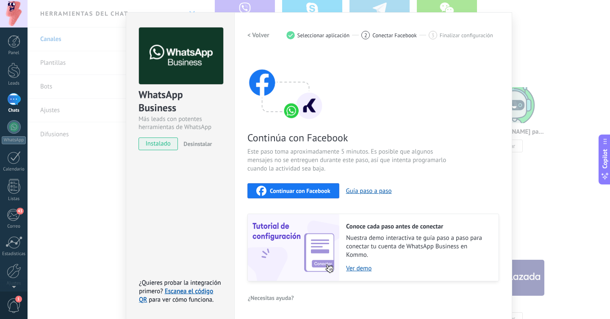
click at [306, 192] on span "Continuar con Facebook" at bounding box center [300, 191] width 61 height 6
click at [301, 189] on span "Continuar con Facebook" at bounding box center [300, 191] width 61 height 6
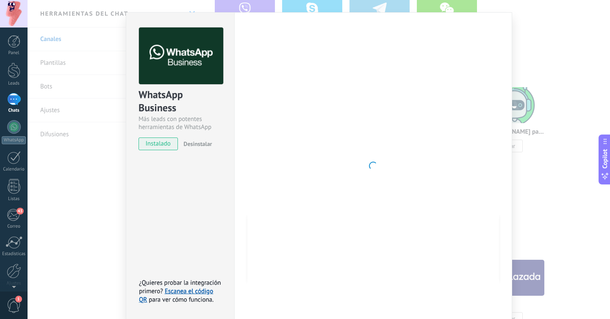
click at [544, 27] on div "WhatsApp Business Más leads con potentes herramientas de WhatsApp instalado Des…" at bounding box center [319, 159] width 582 height 319
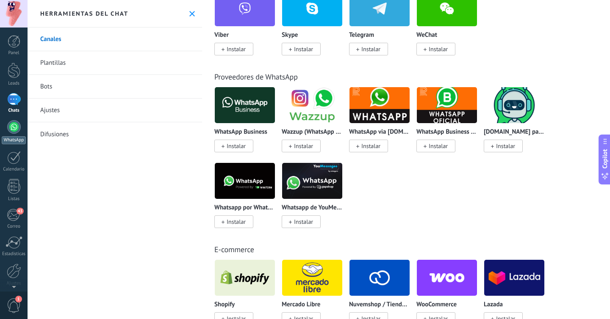
click at [12, 125] on div at bounding box center [14, 127] width 14 height 14
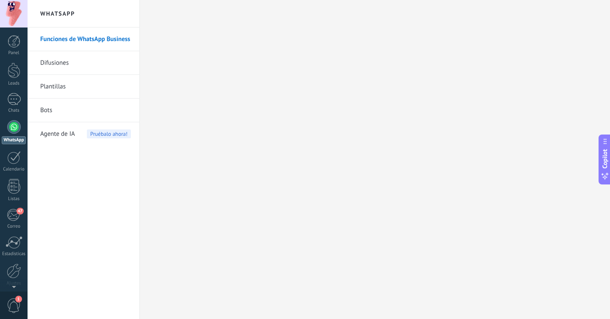
click at [73, 63] on link "Difusiones" at bounding box center [85, 63] width 91 height 24
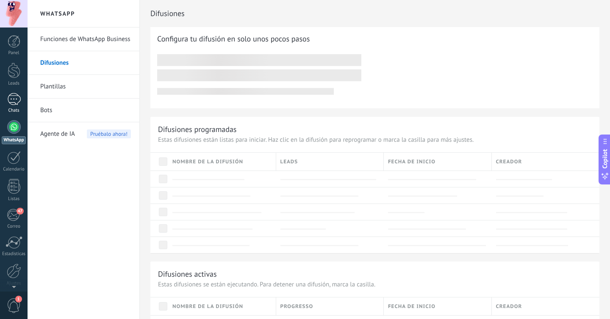
click at [16, 100] on div at bounding box center [14, 99] width 14 height 12
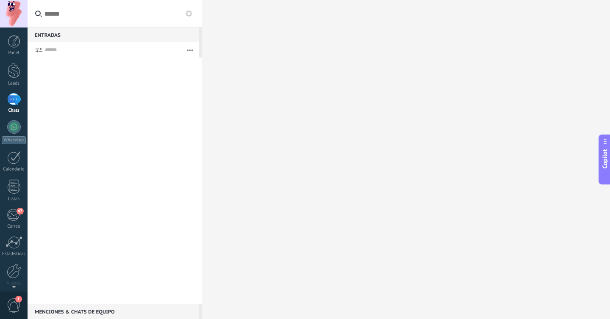
click at [605, 142] on icon at bounding box center [604, 141] width 7 height 7
type textarea "***"
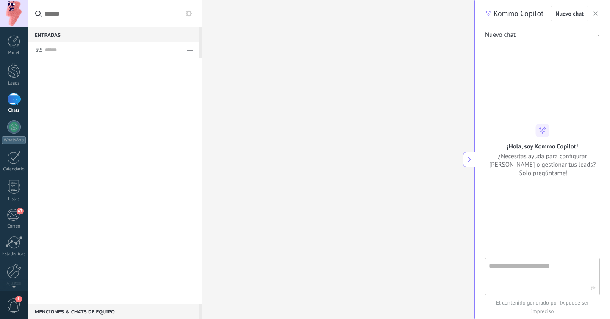
scroll to position [8, 0]
click at [470, 160] on icon at bounding box center [469, 160] width 6 height 6
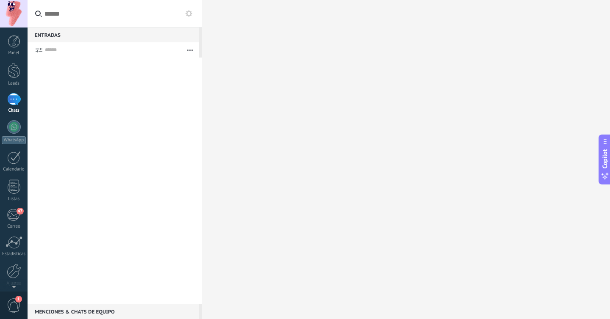
click at [114, 59] on div at bounding box center [115, 181] width 174 height 246
click at [96, 17] on input "text" at bounding box center [115, 14] width 174 height 28
click at [13, 73] on div at bounding box center [14, 71] width 13 height 16
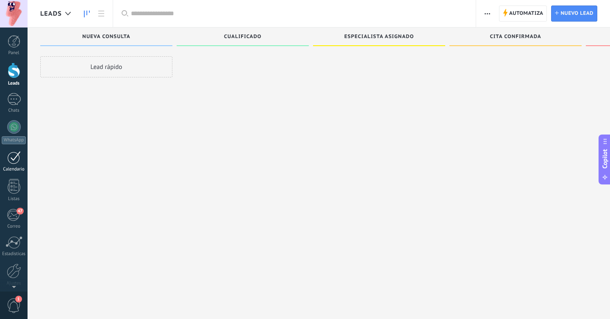
click at [11, 156] on div at bounding box center [14, 157] width 14 height 13
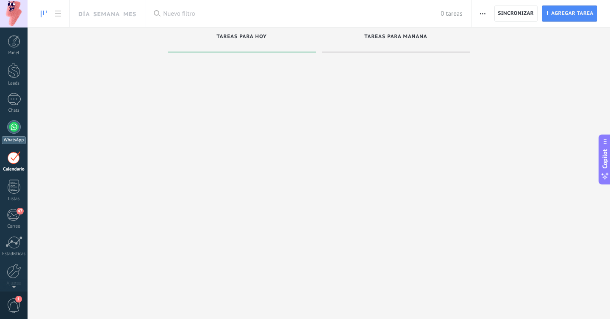
click at [14, 131] on div at bounding box center [14, 127] width 14 height 14
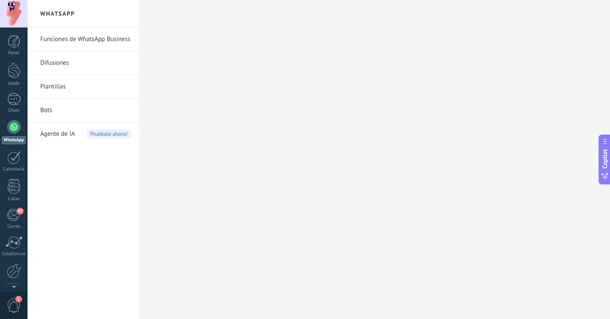
click at [55, 132] on span "Agente de IA" at bounding box center [57, 134] width 35 height 24
click at [62, 129] on span "Agente de IA" at bounding box center [57, 134] width 35 height 24
click at [39, 106] on li "Bots" at bounding box center [84, 111] width 112 height 24
click at [21, 41] on link "Panel" at bounding box center [14, 45] width 28 height 21
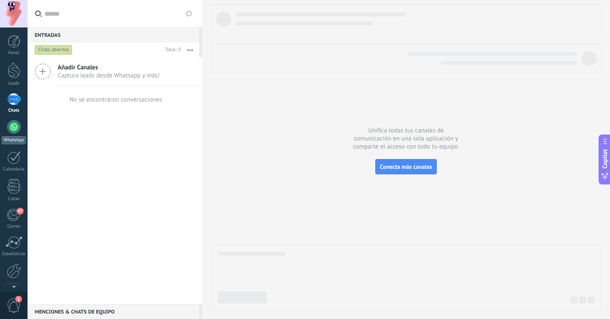
click at [17, 128] on div at bounding box center [14, 127] width 14 height 14
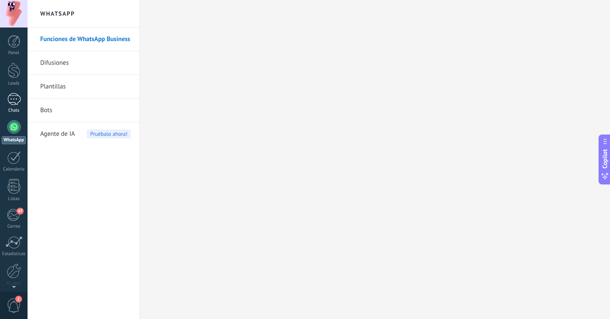
click at [21, 100] on link "Chats" at bounding box center [14, 103] width 28 height 20
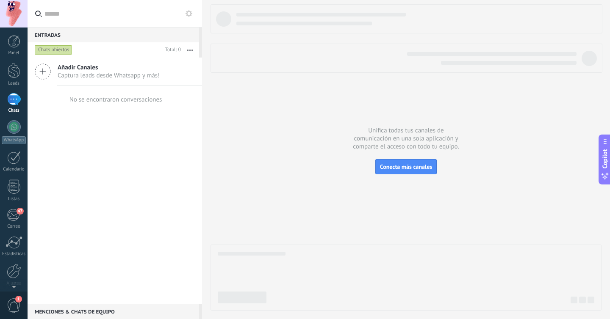
click at [99, 75] on span "Captura leads desde Whatsapp y más!" at bounding box center [109, 76] width 102 height 8
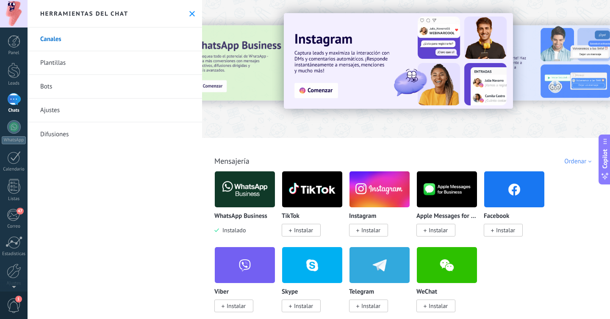
click at [238, 194] on img at bounding box center [245, 189] width 60 height 41
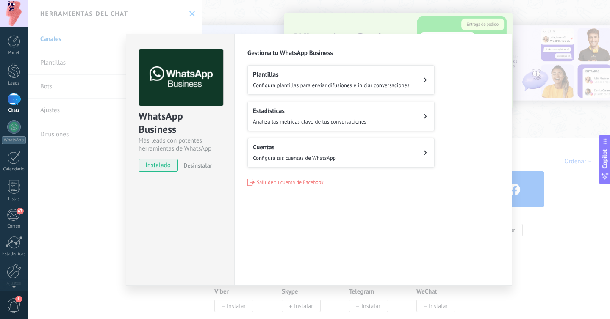
click at [382, 158] on button "Cuentas Configura tus cuentas de WhatsApp" at bounding box center [340, 153] width 187 height 30
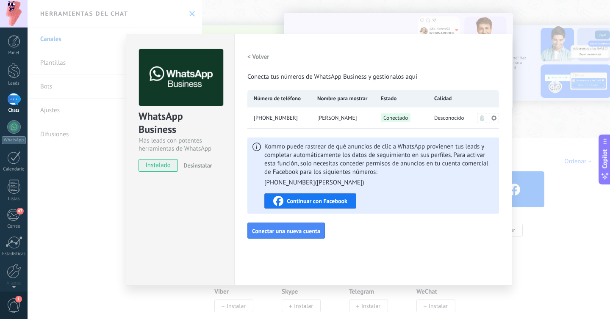
click at [251, 56] on h2 "< Volver" at bounding box center [258, 57] width 22 height 8
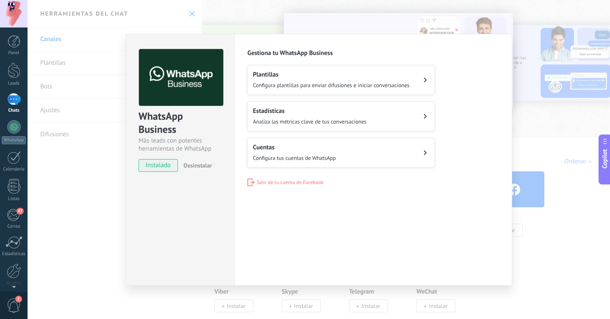
click at [305, 113] on h2 "Estadísticas" at bounding box center [309, 111] width 113 height 8
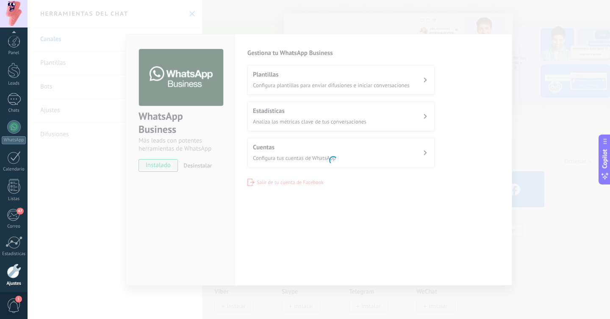
scroll to position [33, 0]
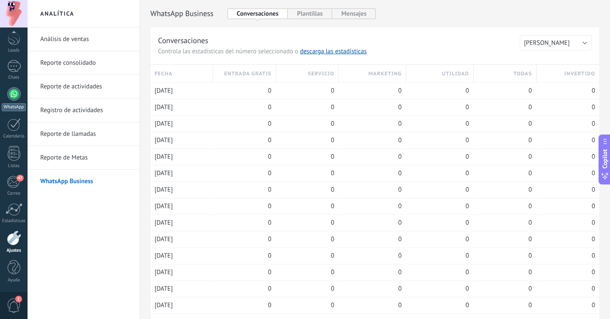
click at [13, 93] on div at bounding box center [14, 94] width 14 height 14
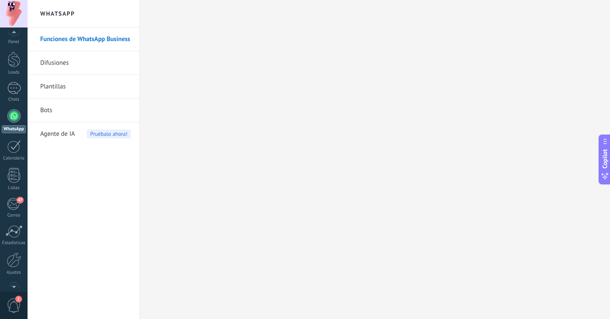
scroll to position [17, 0]
click at [15, 6] on div at bounding box center [14, 14] width 28 height 28
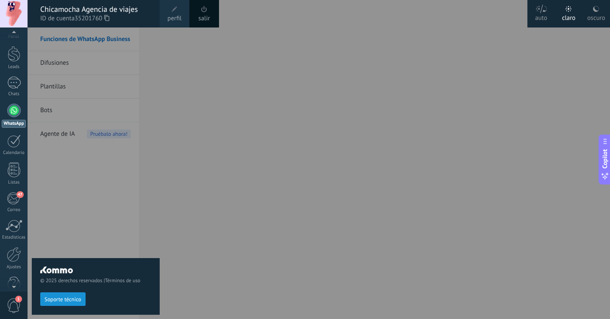
click at [207, 11] on span at bounding box center [203, 9] width 9 height 9
